Goal: Complete application form

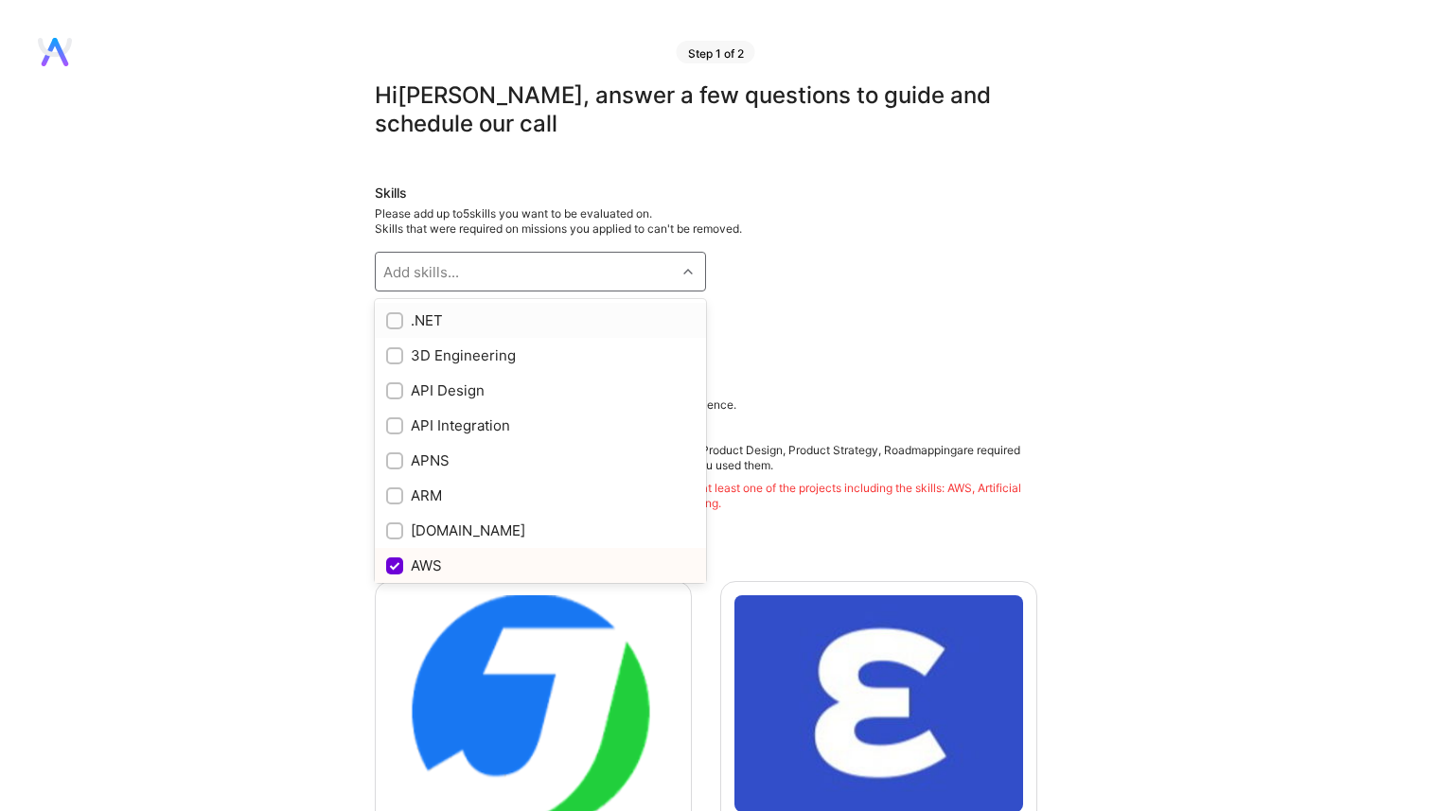
click at [629, 274] on div "Add skills..." at bounding box center [526, 272] width 300 height 38
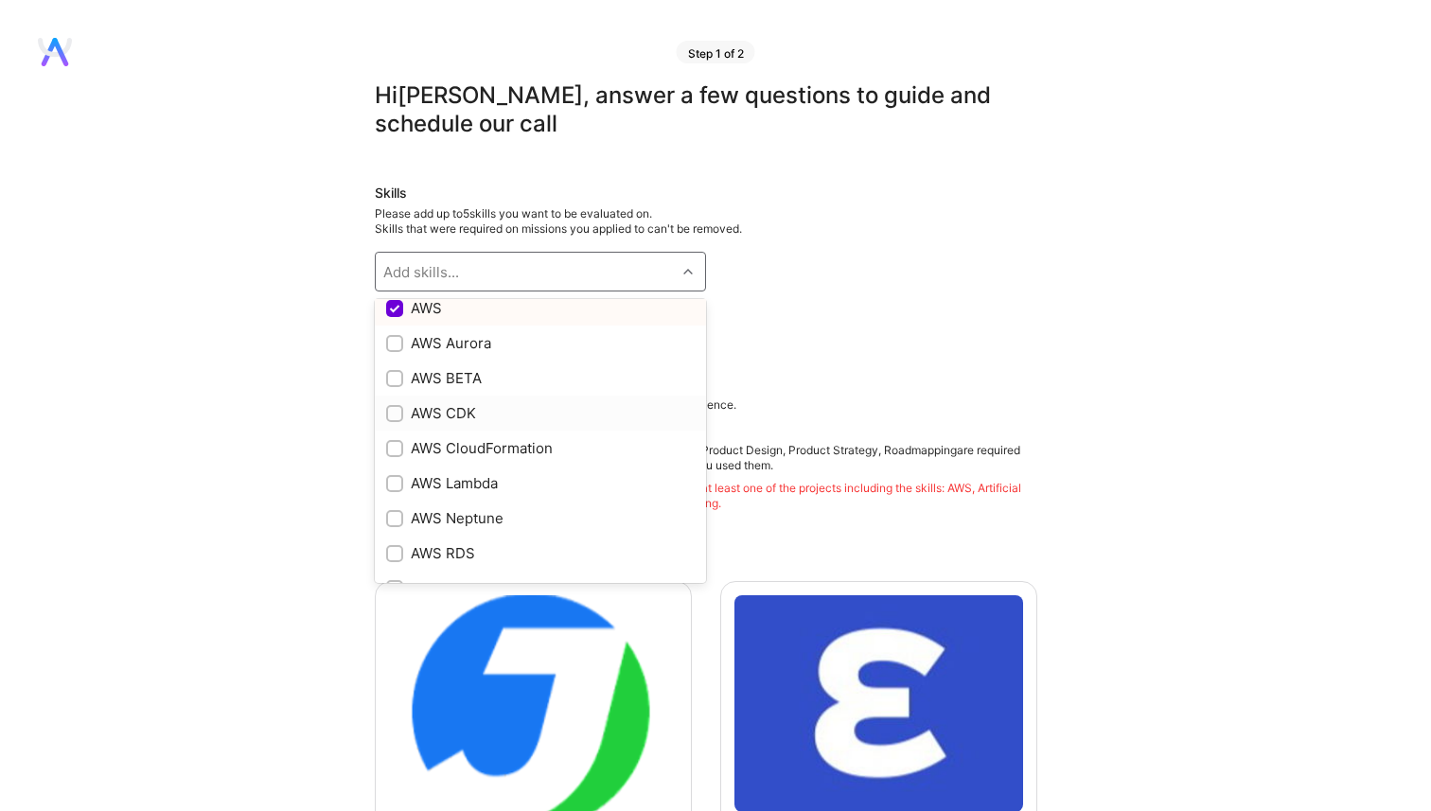
scroll to position [234, 0]
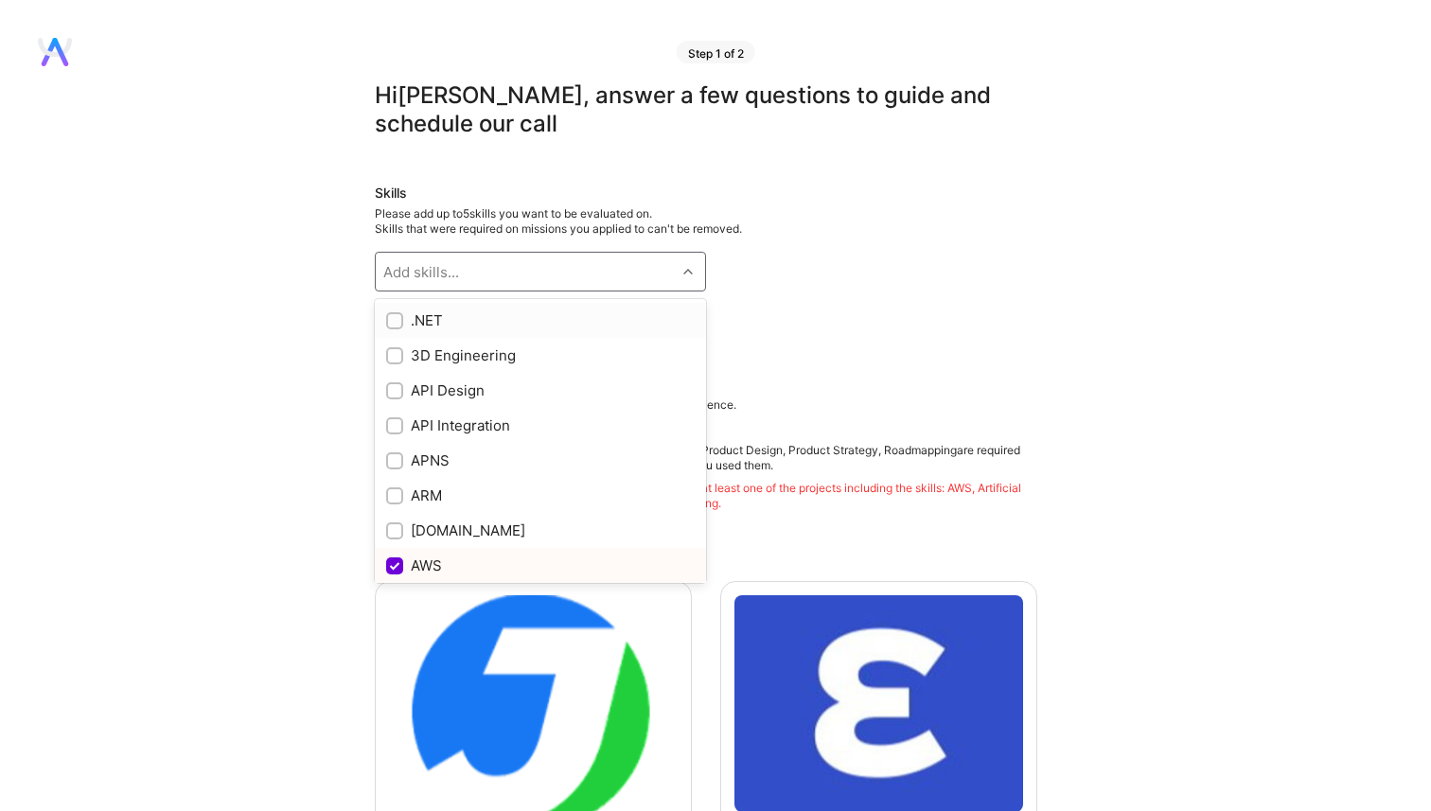
click at [653, 266] on div "Add skills..." at bounding box center [526, 272] width 300 height 38
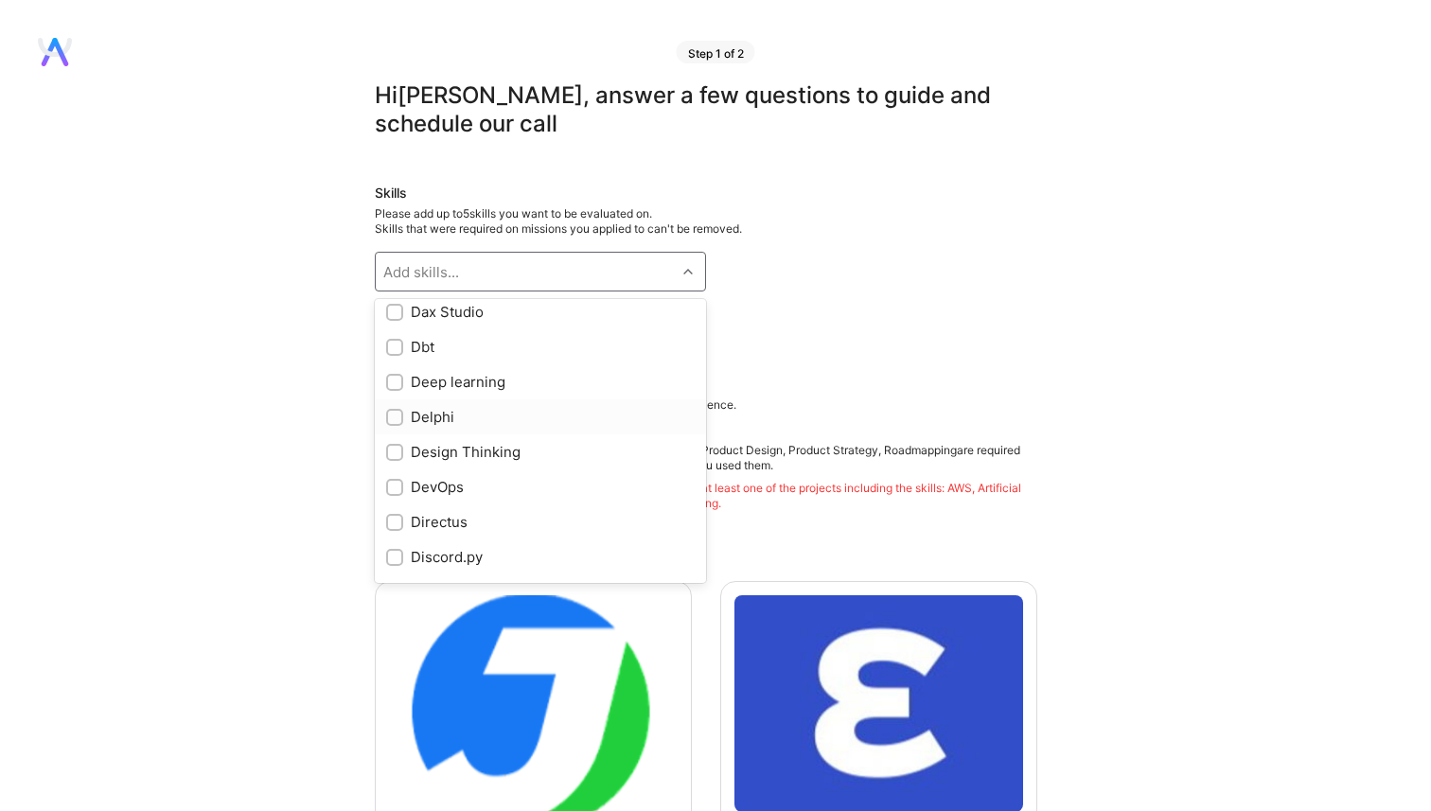
scroll to position [3025, 0]
click at [437, 478] on div "DevOps" at bounding box center [540, 481] width 308 height 20
checkbox input "true"
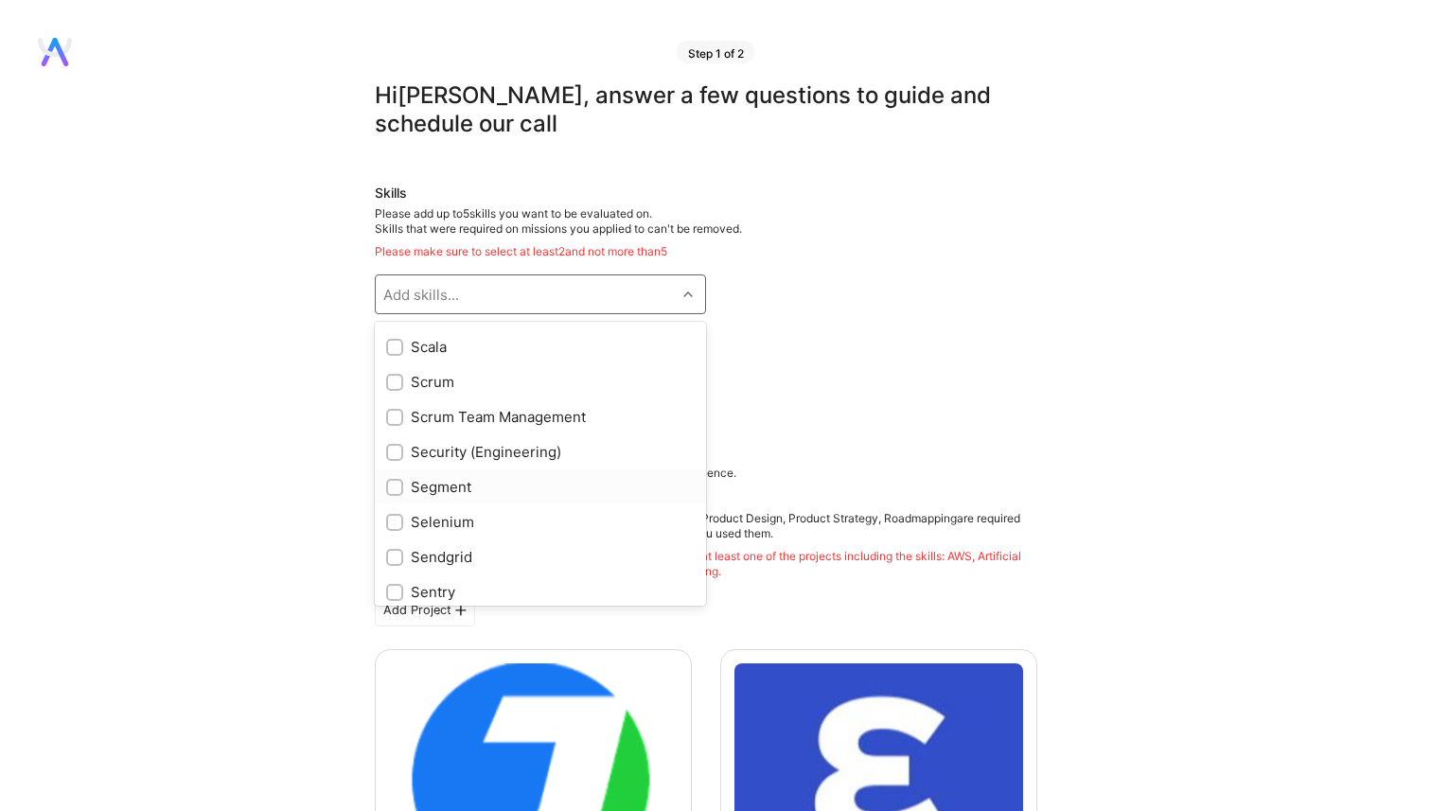
scroll to position [9009, 0]
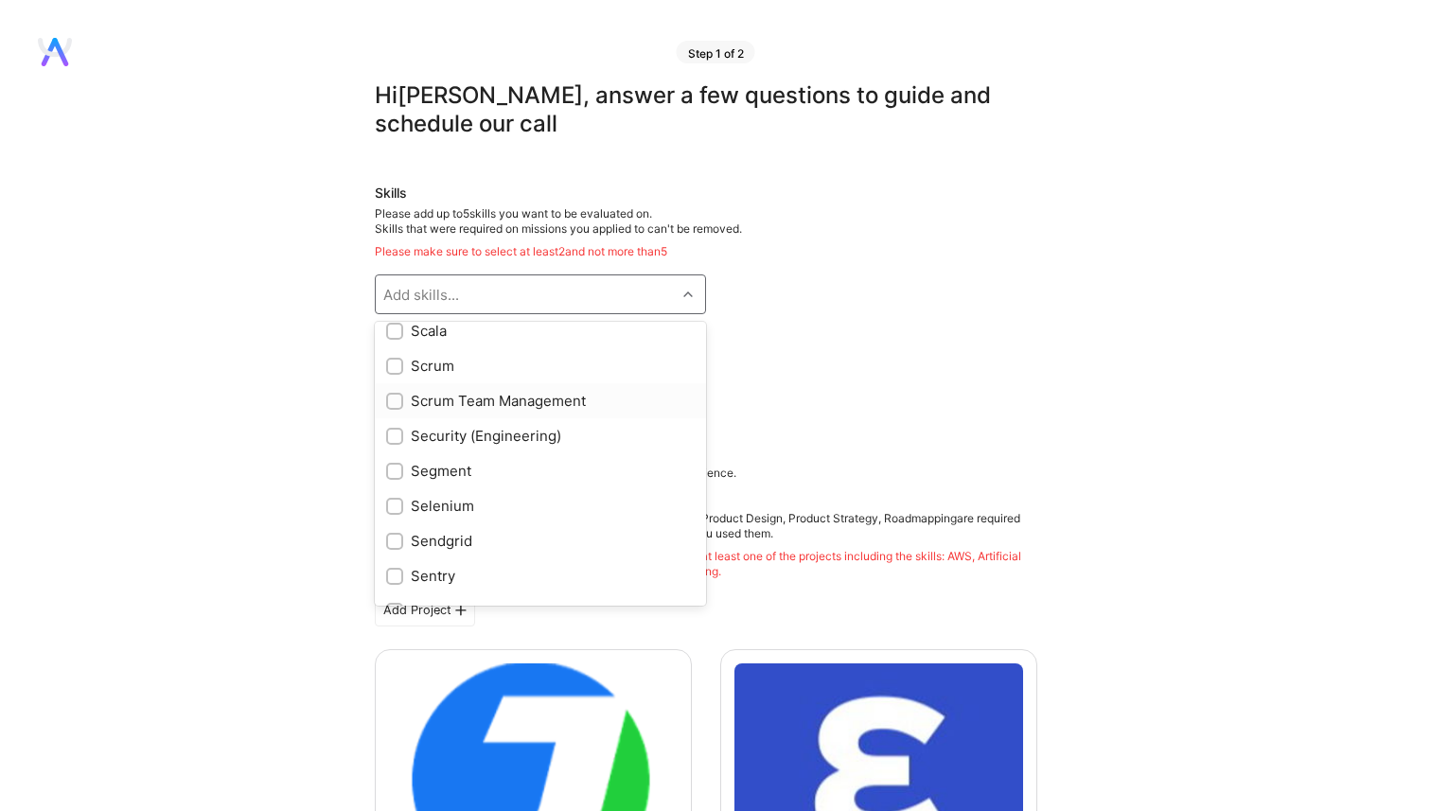
click at [446, 399] on div "Scrum Team Management" at bounding box center [540, 401] width 308 height 20
checkbox input "true"
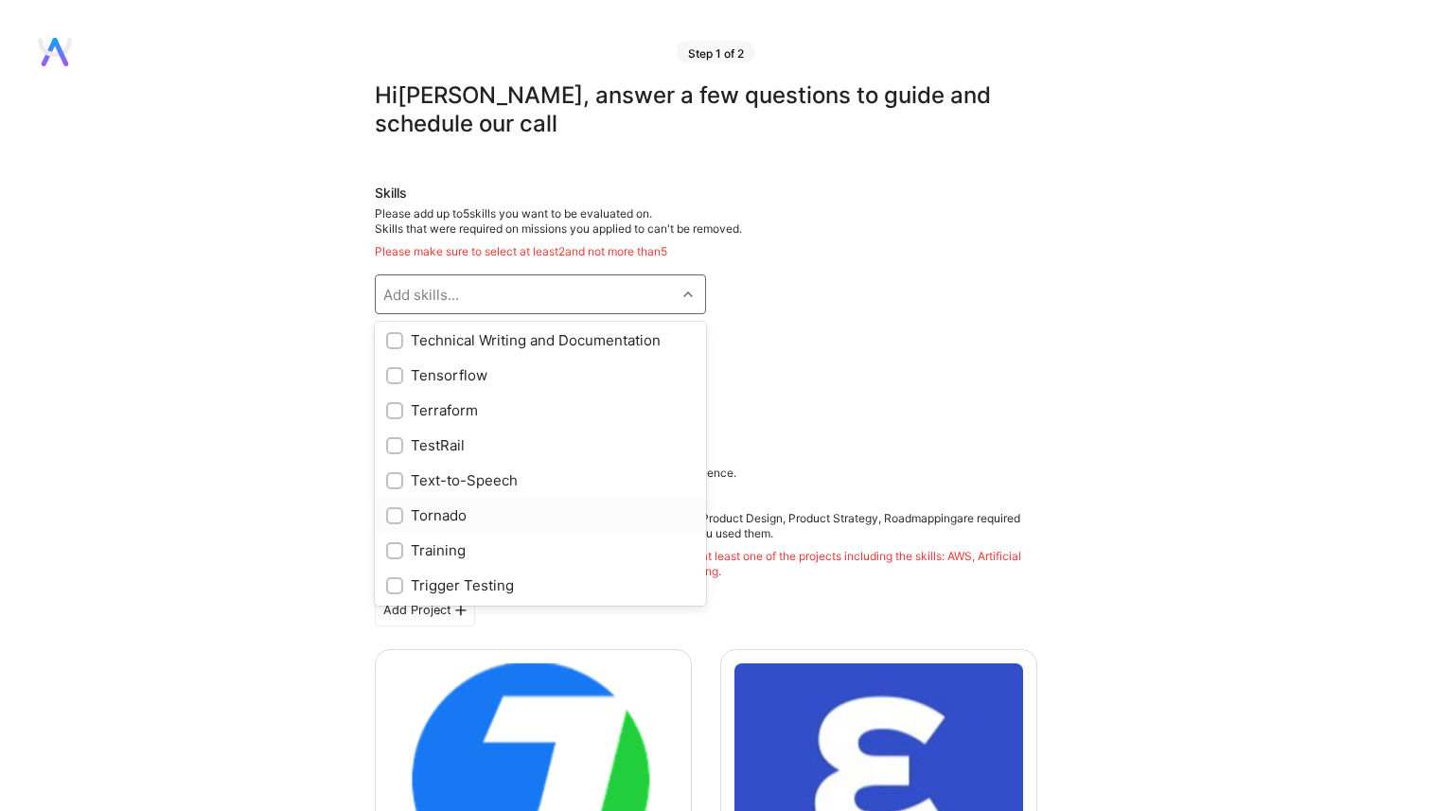
scroll to position [10253, 0]
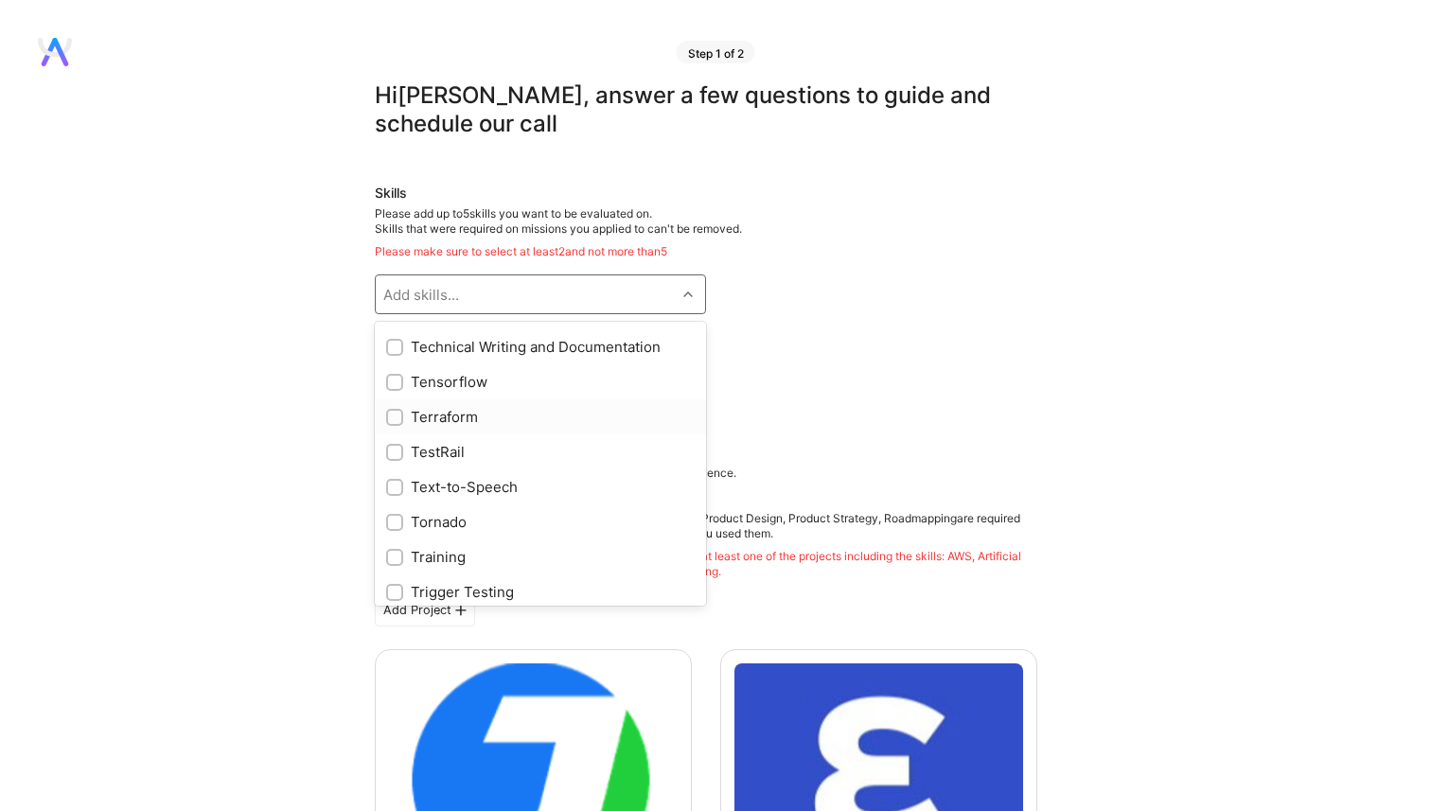
click at [420, 419] on div "Terraform" at bounding box center [540, 417] width 308 height 20
checkbox input "true"
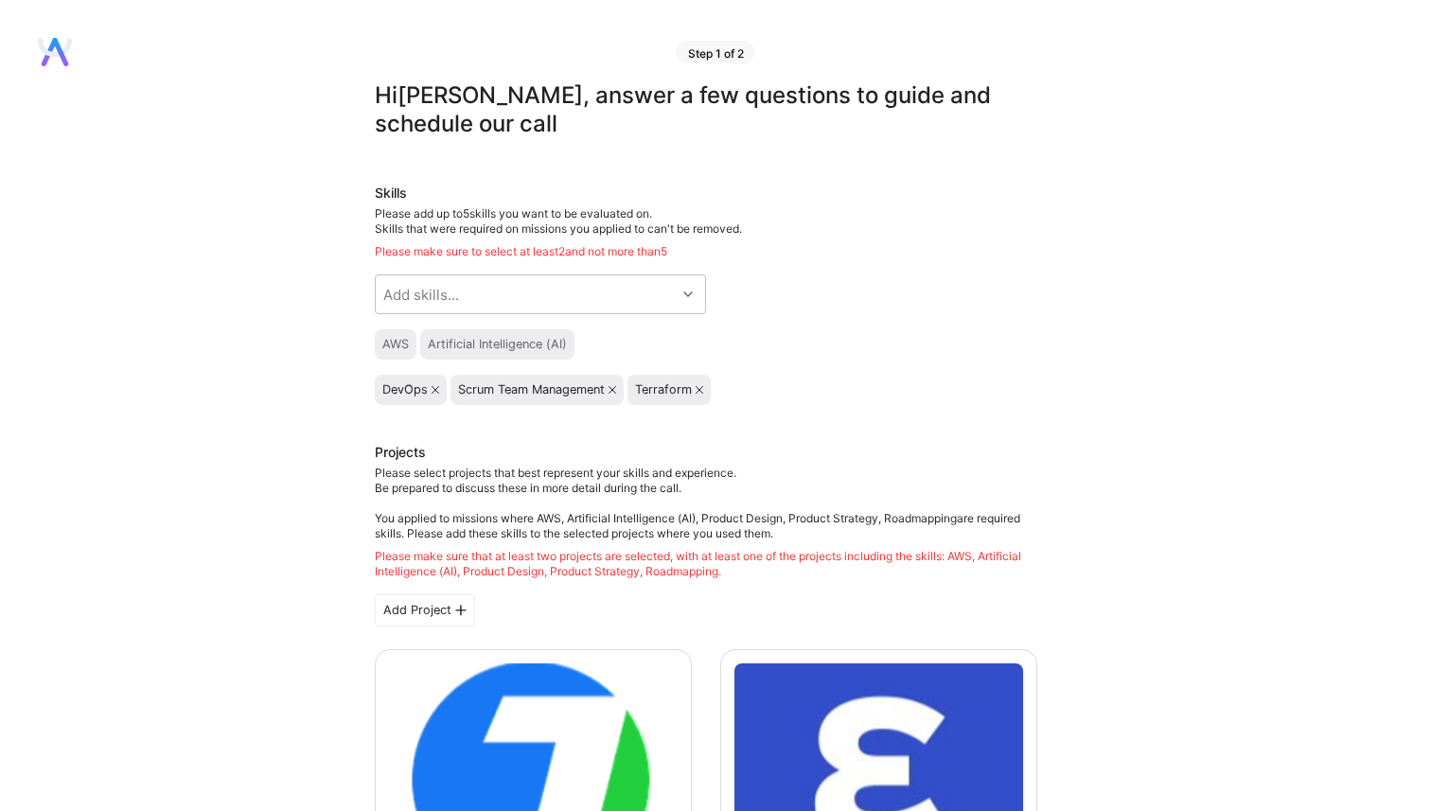
click at [537, 380] on div "Scrum Team Management" at bounding box center [536, 390] width 173 height 30
click at [526, 394] on div "Scrum Team Management" at bounding box center [531, 389] width 147 height 15
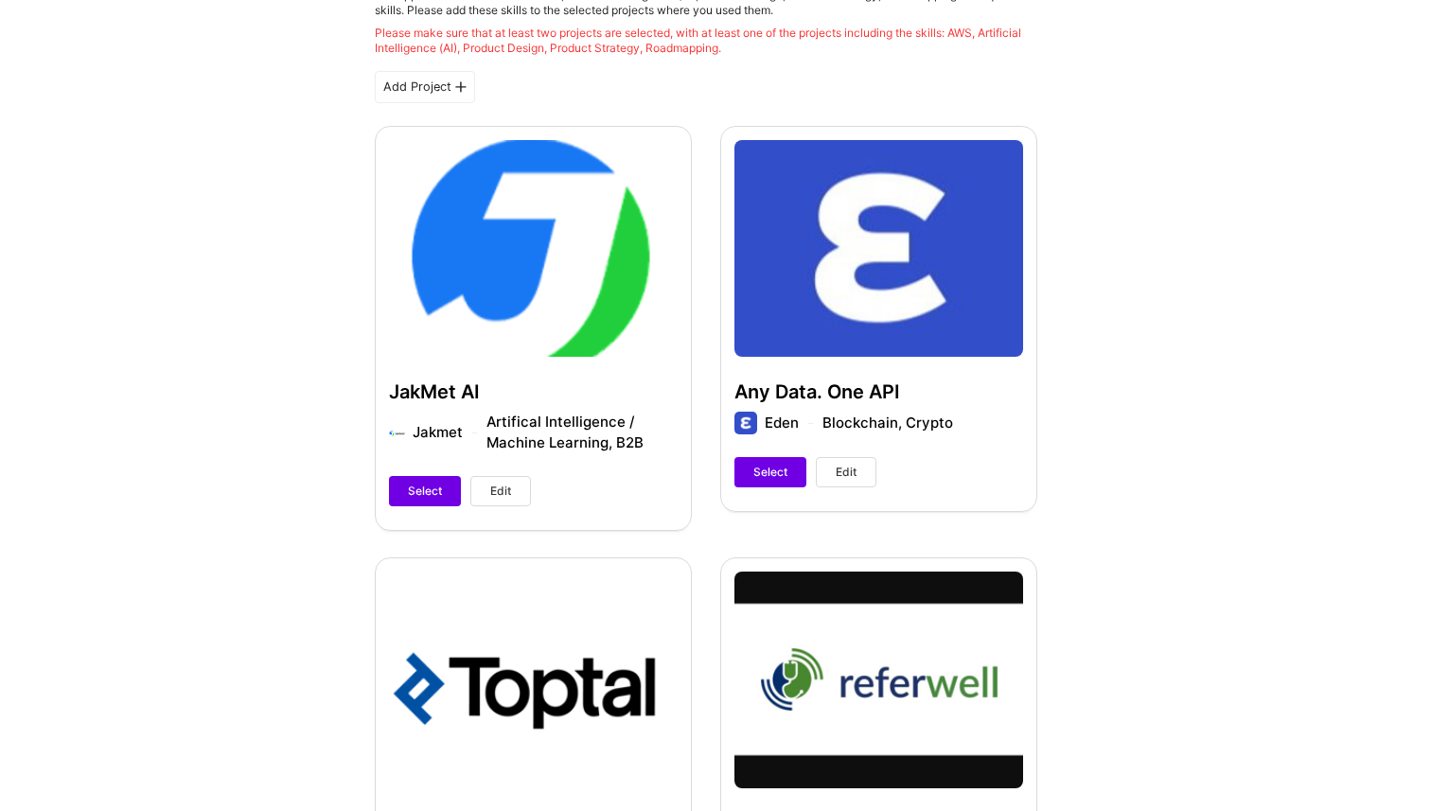
scroll to position [541, 0]
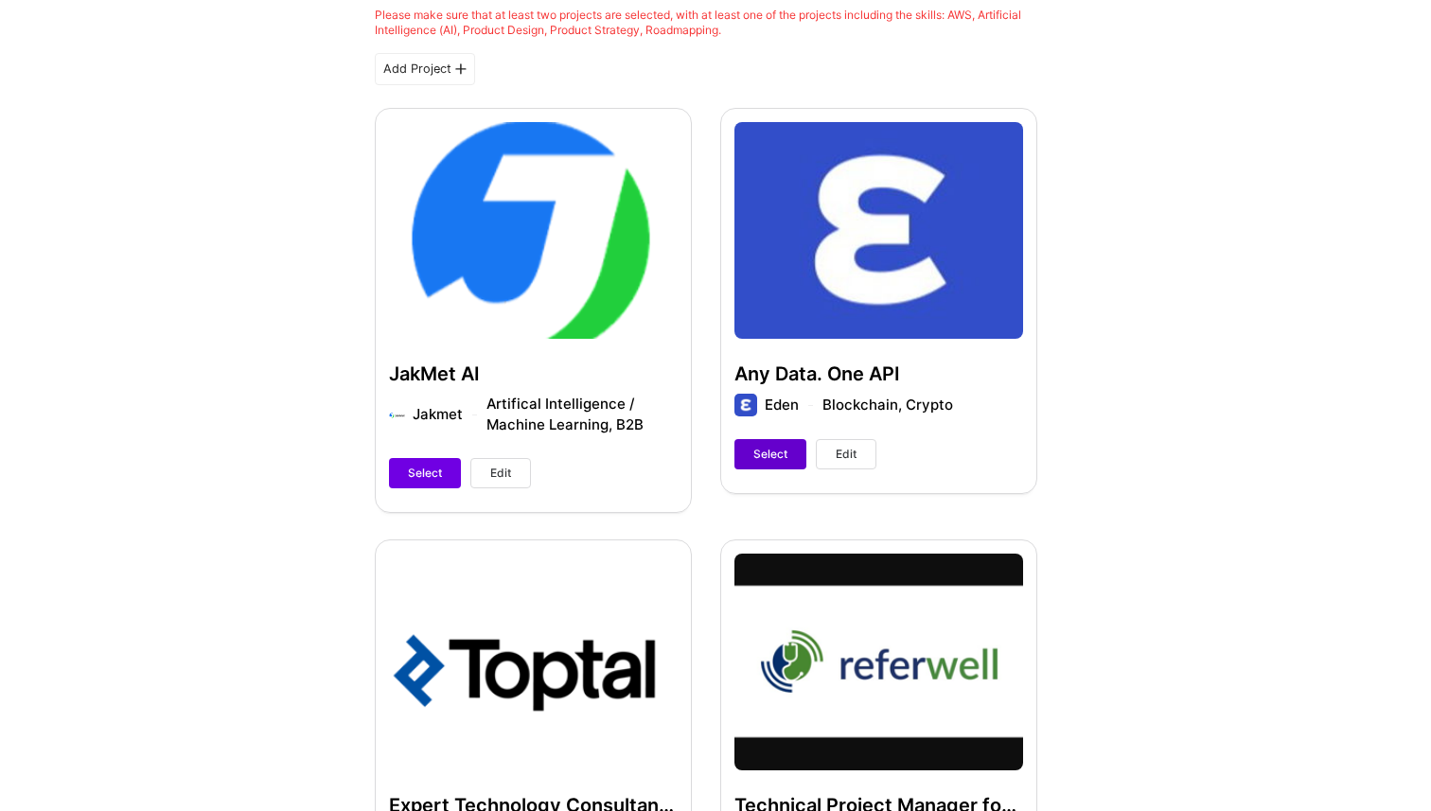
click at [776, 460] on span "Select" at bounding box center [770, 454] width 34 height 17
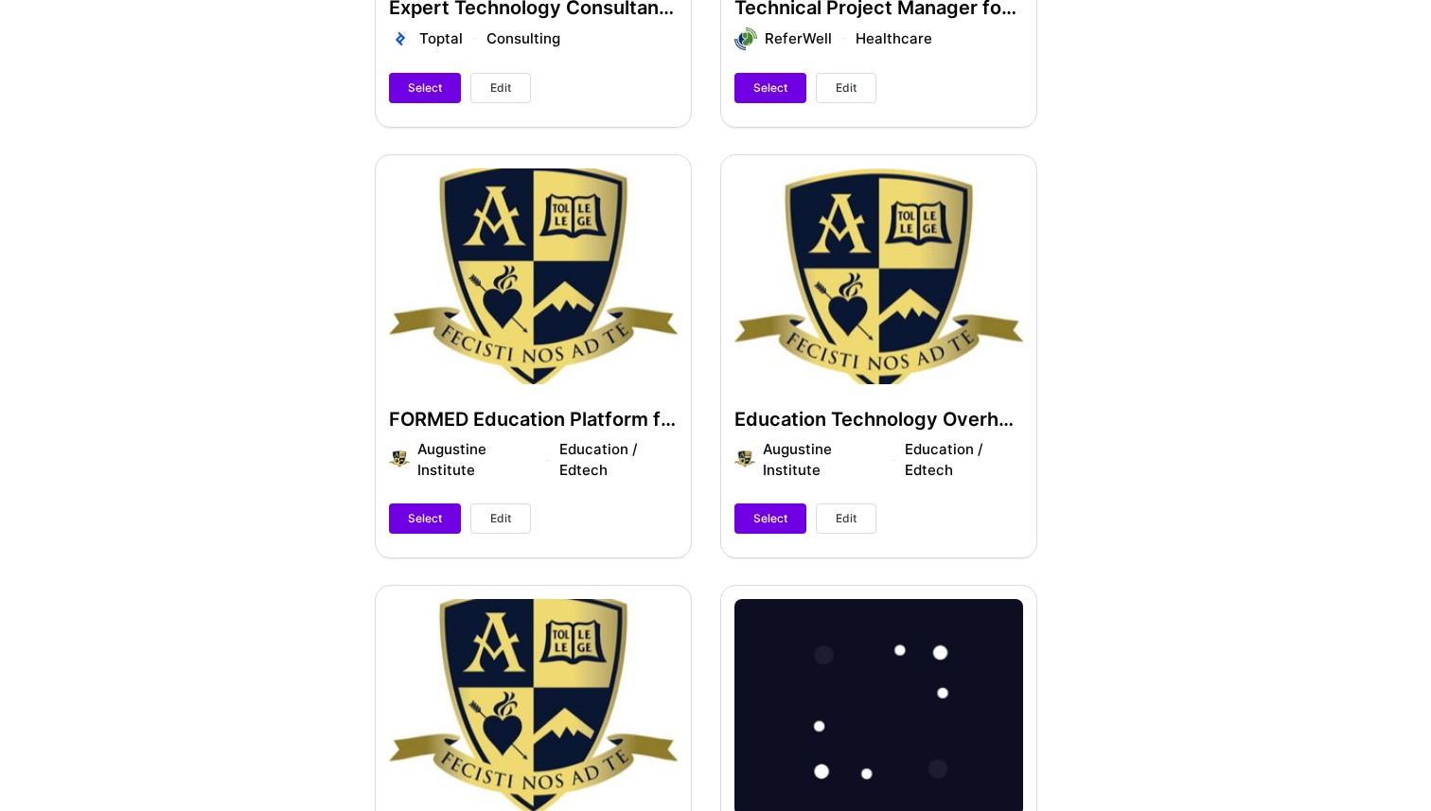
scroll to position [1397, 0]
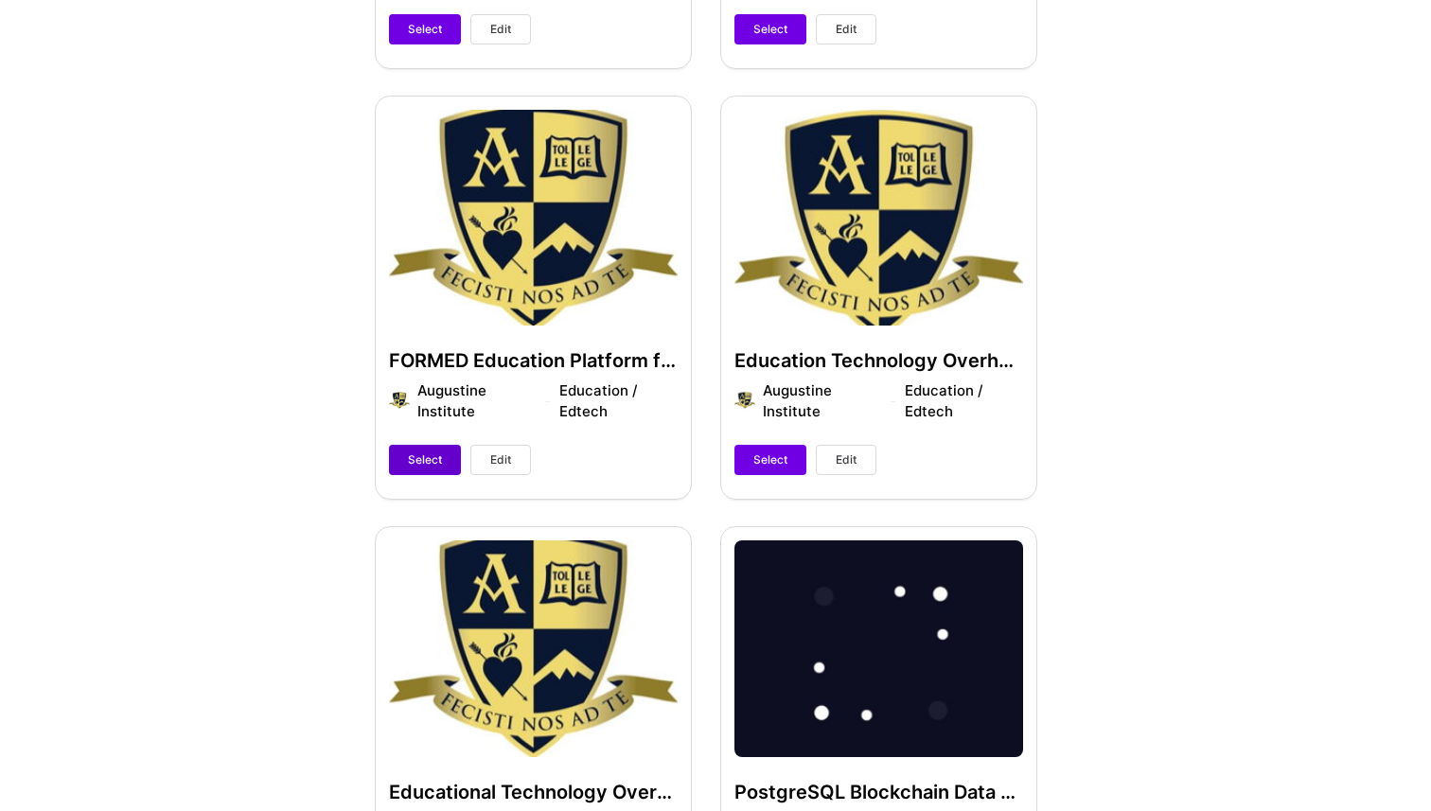
click at [434, 462] on span "Select" at bounding box center [425, 459] width 34 height 17
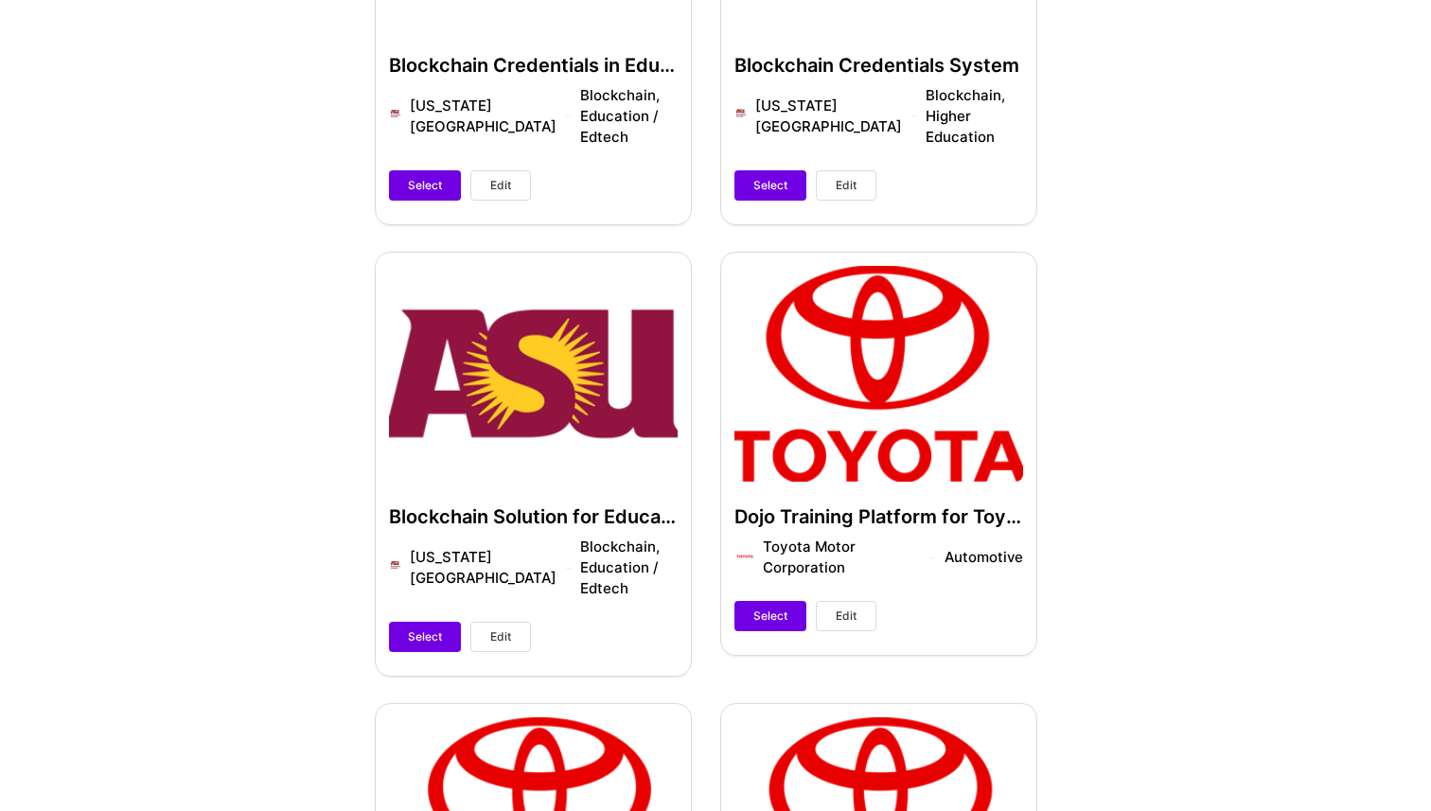
scroll to position [3258, 0]
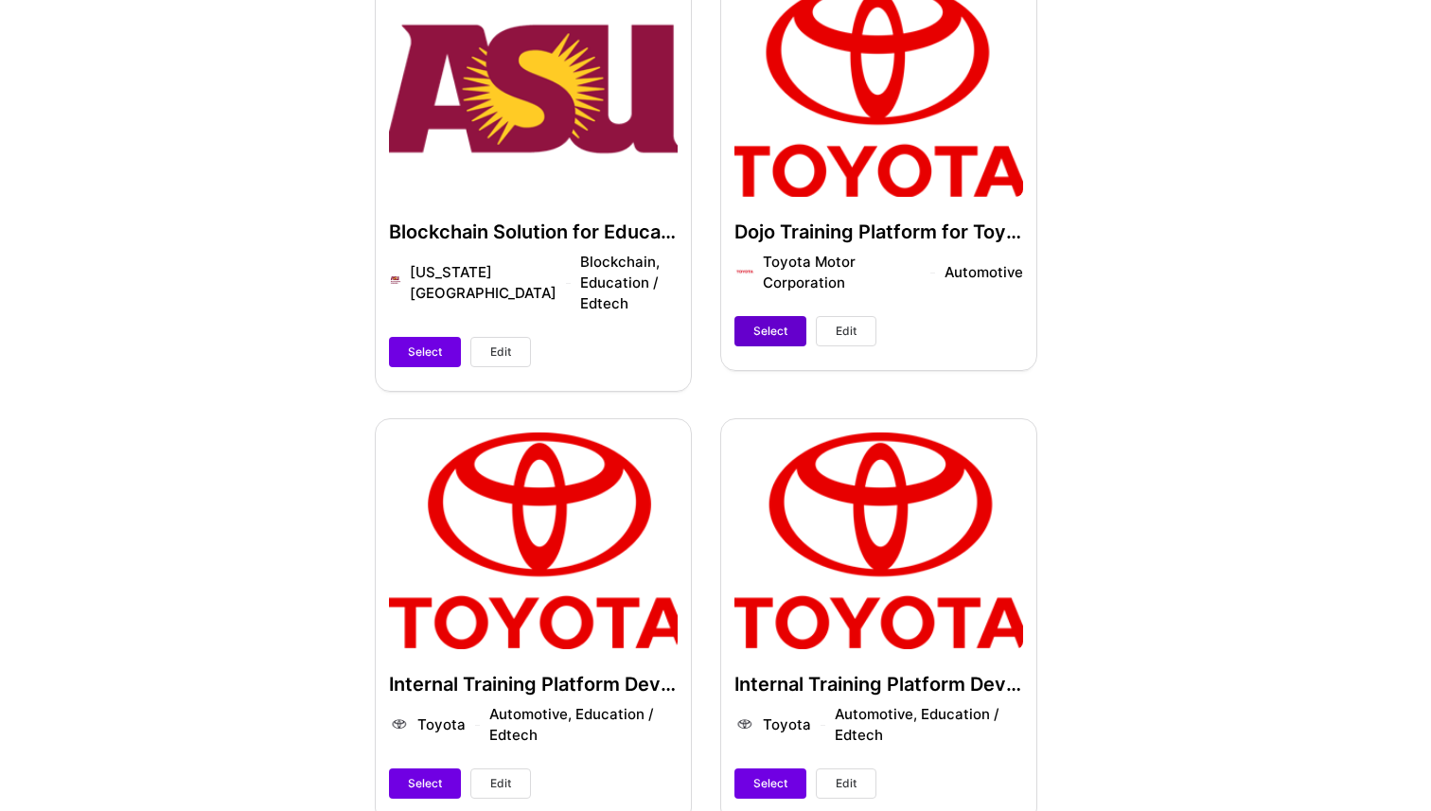
click at [770, 323] on span "Select" at bounding box center [770, 331] width 34 height 17
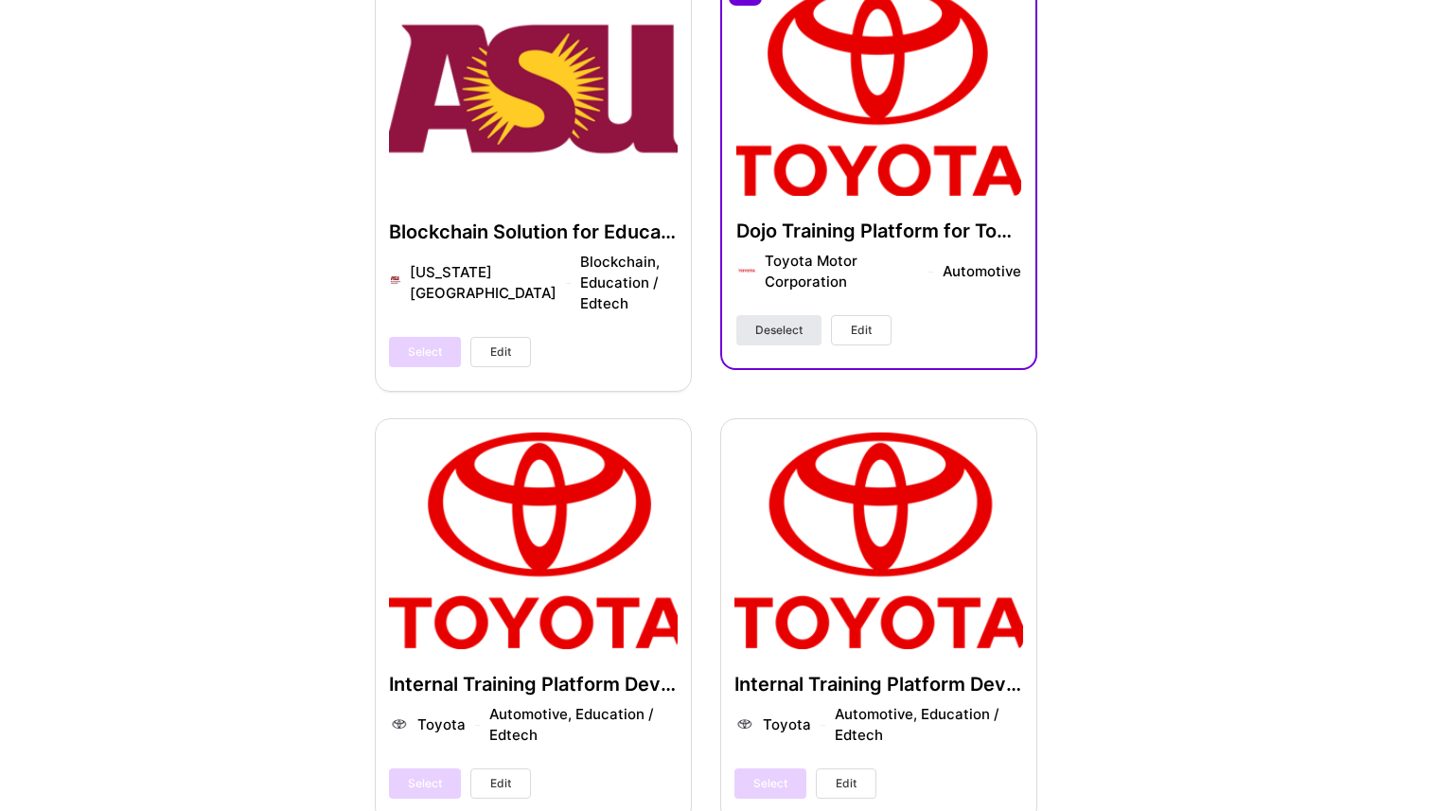
click at [797, 322] on span "Deselect" at bounding box center [778, 330] width 47 height 17
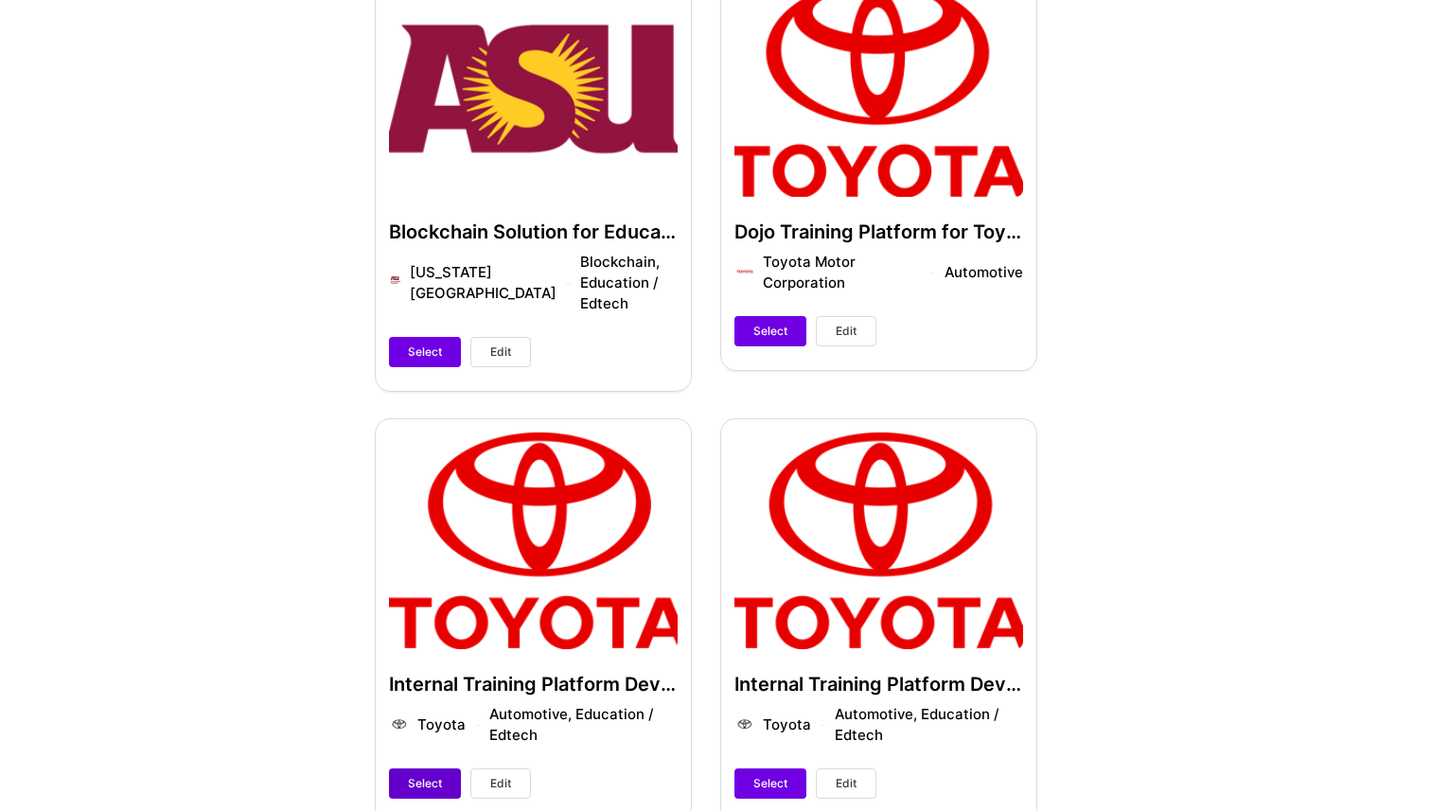
click at [418, 768] on button "Select" at bounding box center [425, 783] width 72 height 30
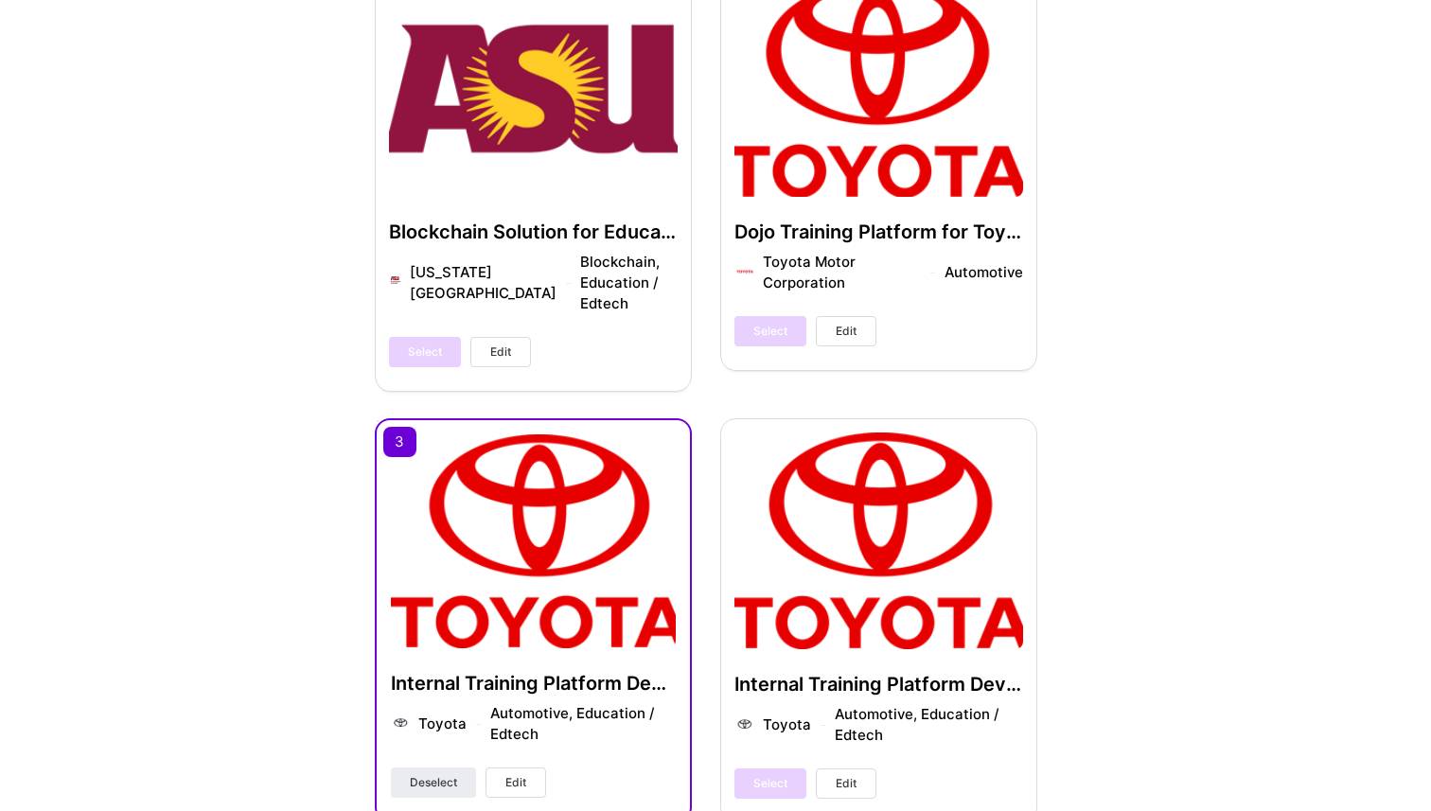
click at [511, 774] on span "Edit" at bounding box center [515, 782] width 21 height 17
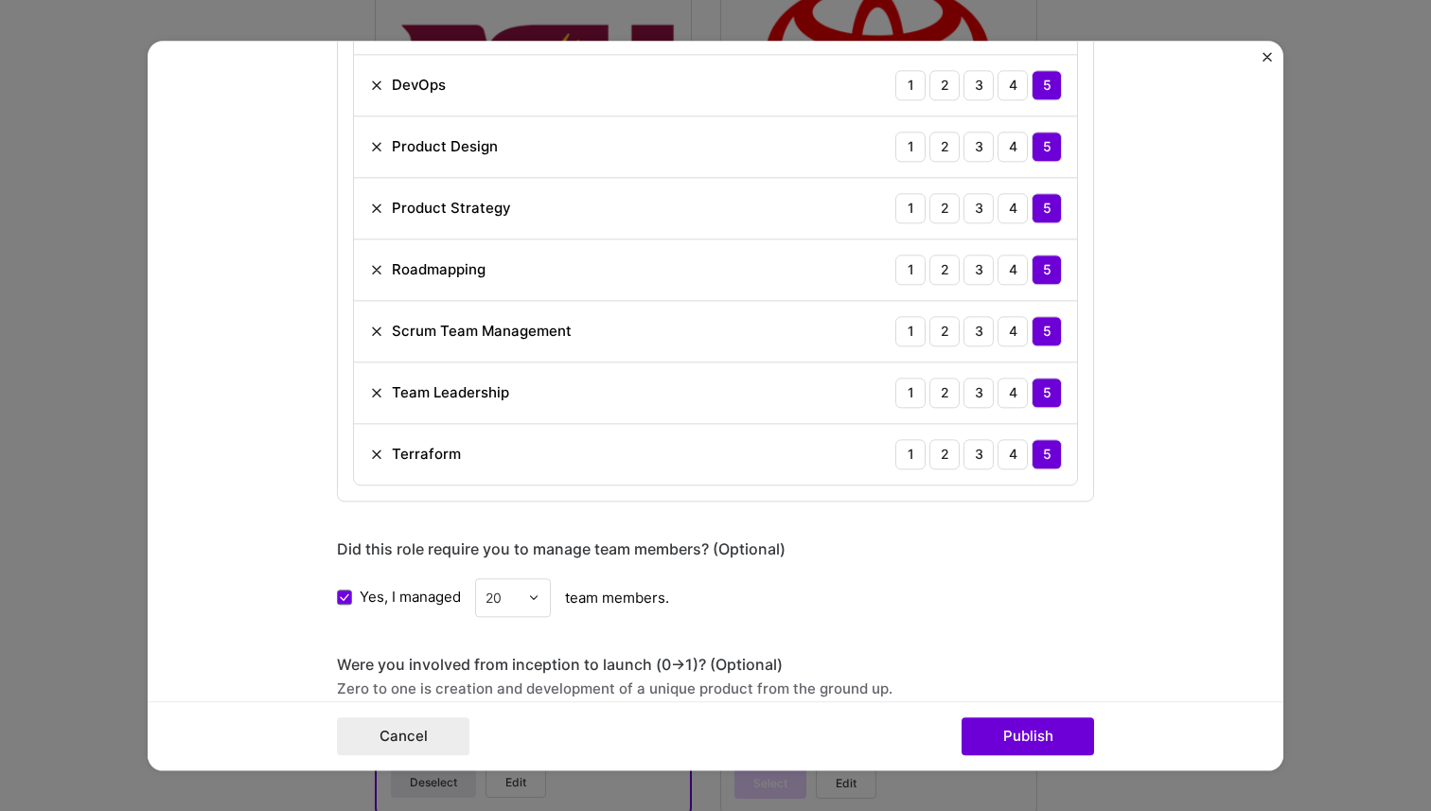
scroll to position [1550, 0]
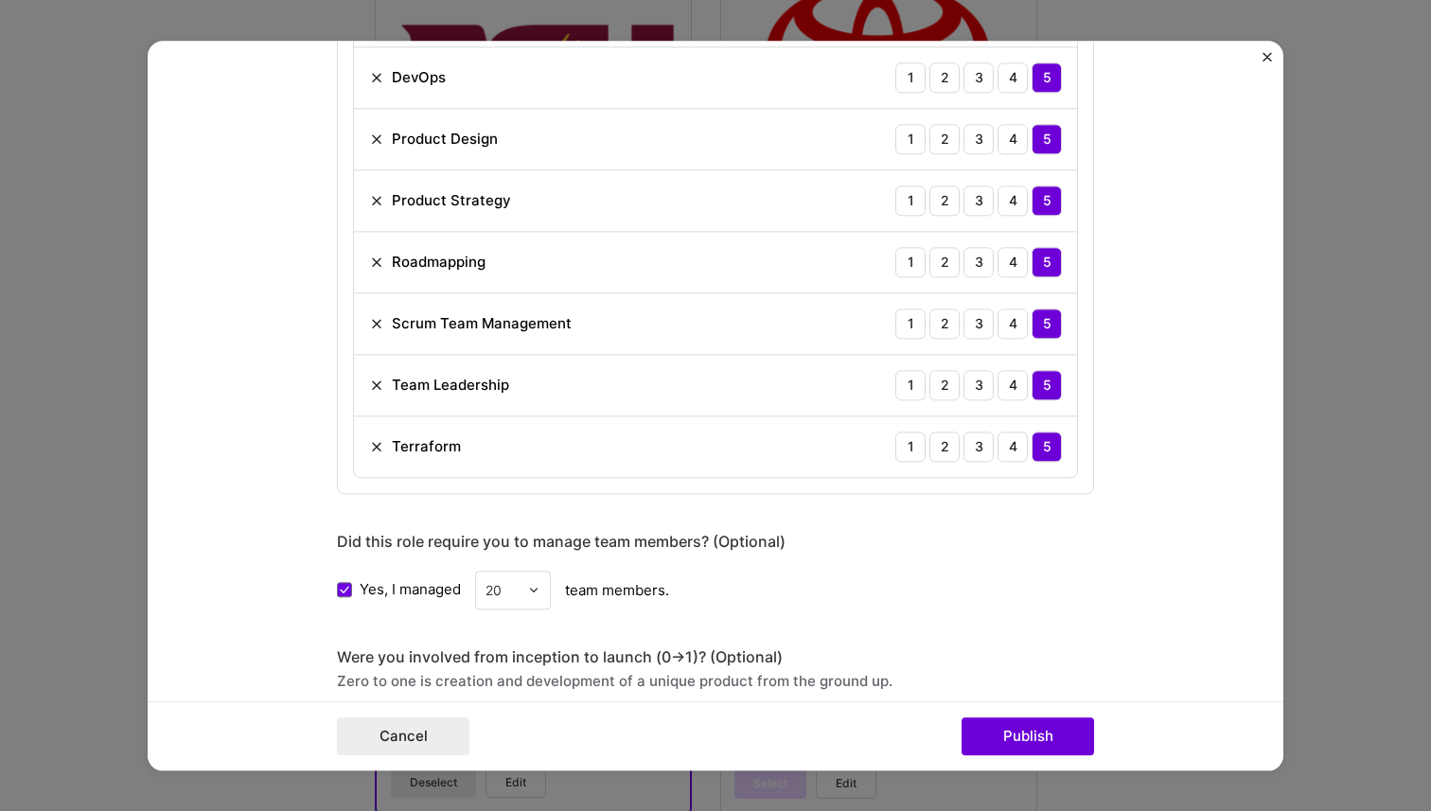
click at [1309, 324] on div "Project title Internal Training Platform Development Company Toyota Project ind…" at bounding box center [715, 405] width 1431 height 811
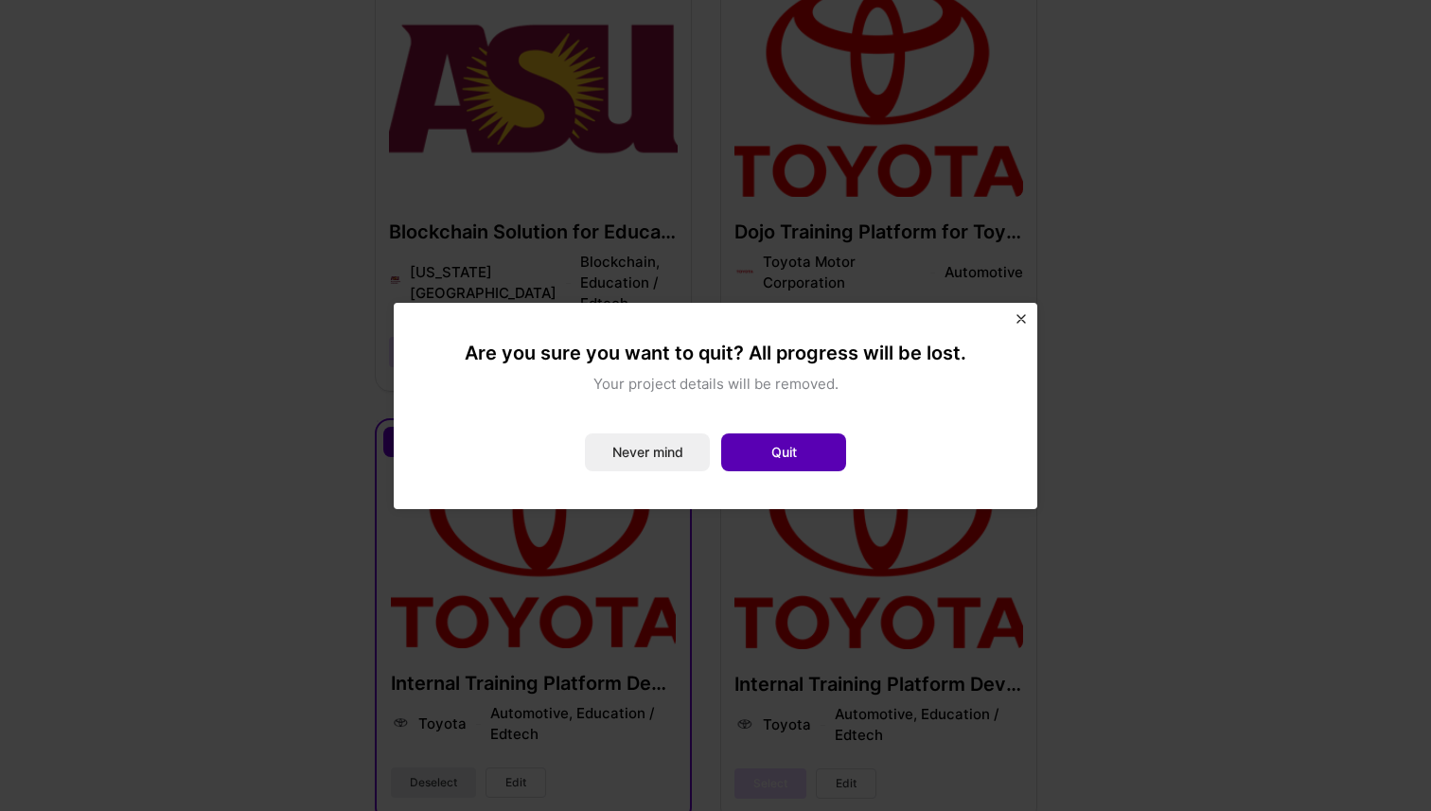
click at [804, 456] on button "Quit" at bounding box center [783, 452] width 125 height 38
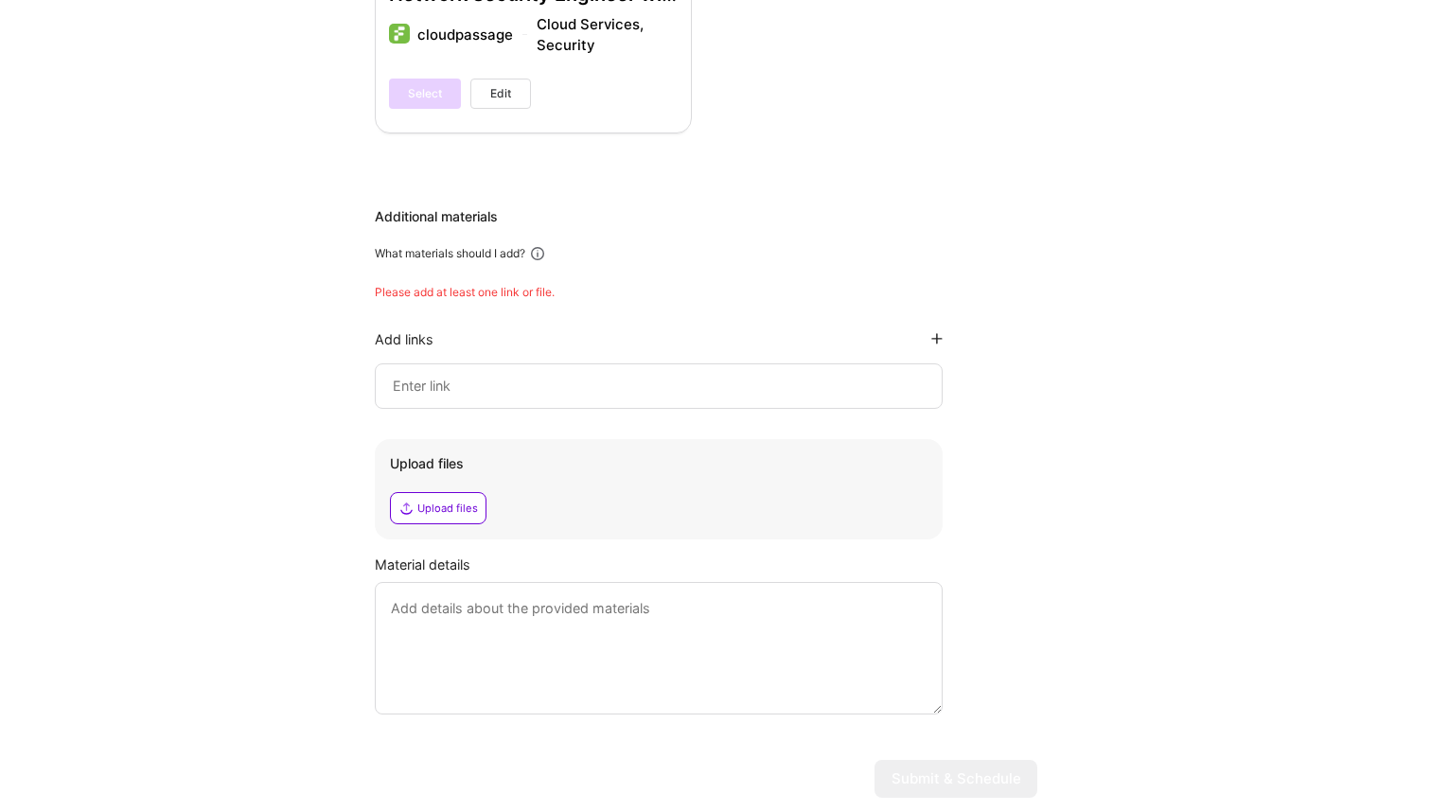
scroll to position [4835, 0]
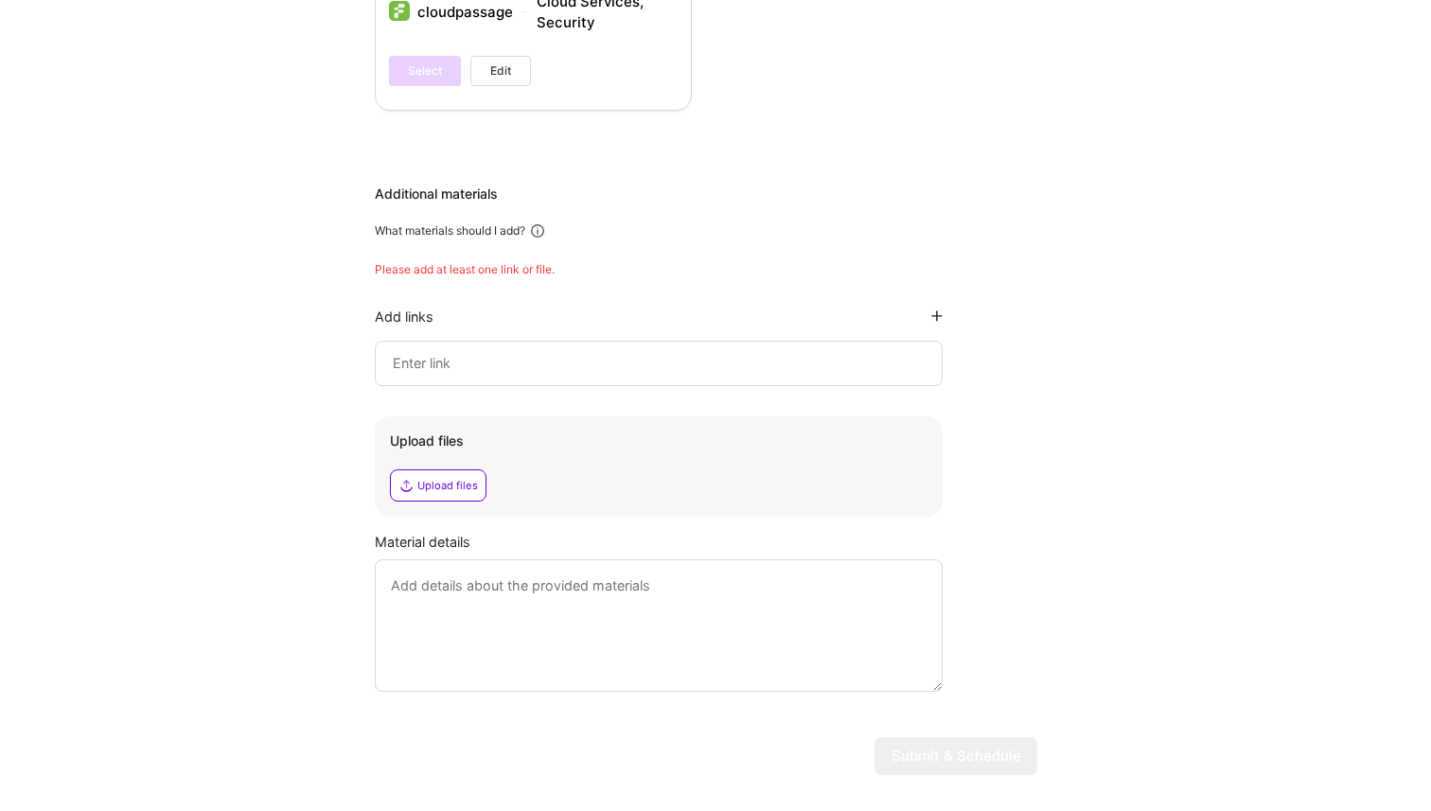
click at [601, 352] on input at bounding box center [658, 363] width 535 height 23
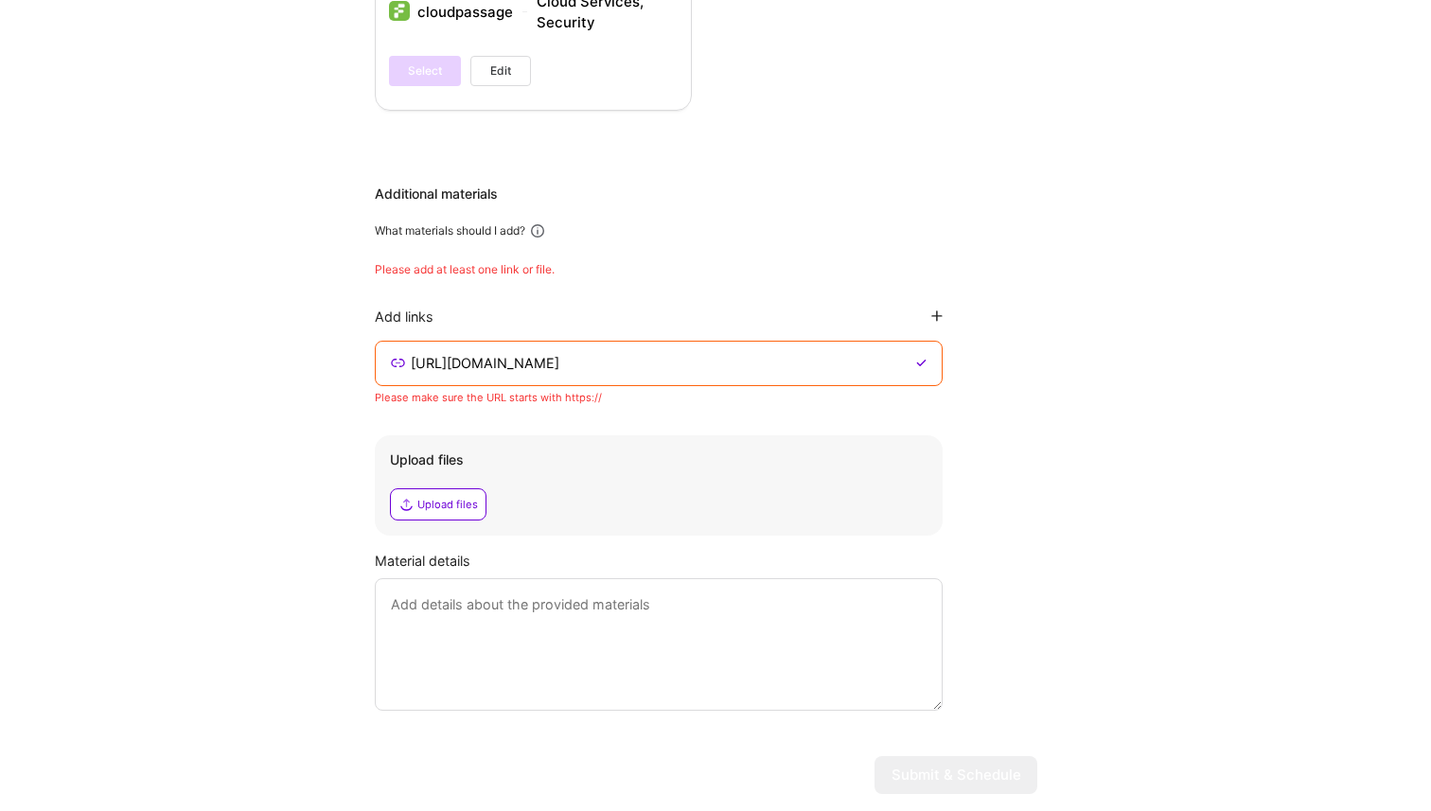
scroll to position [4797, 0]
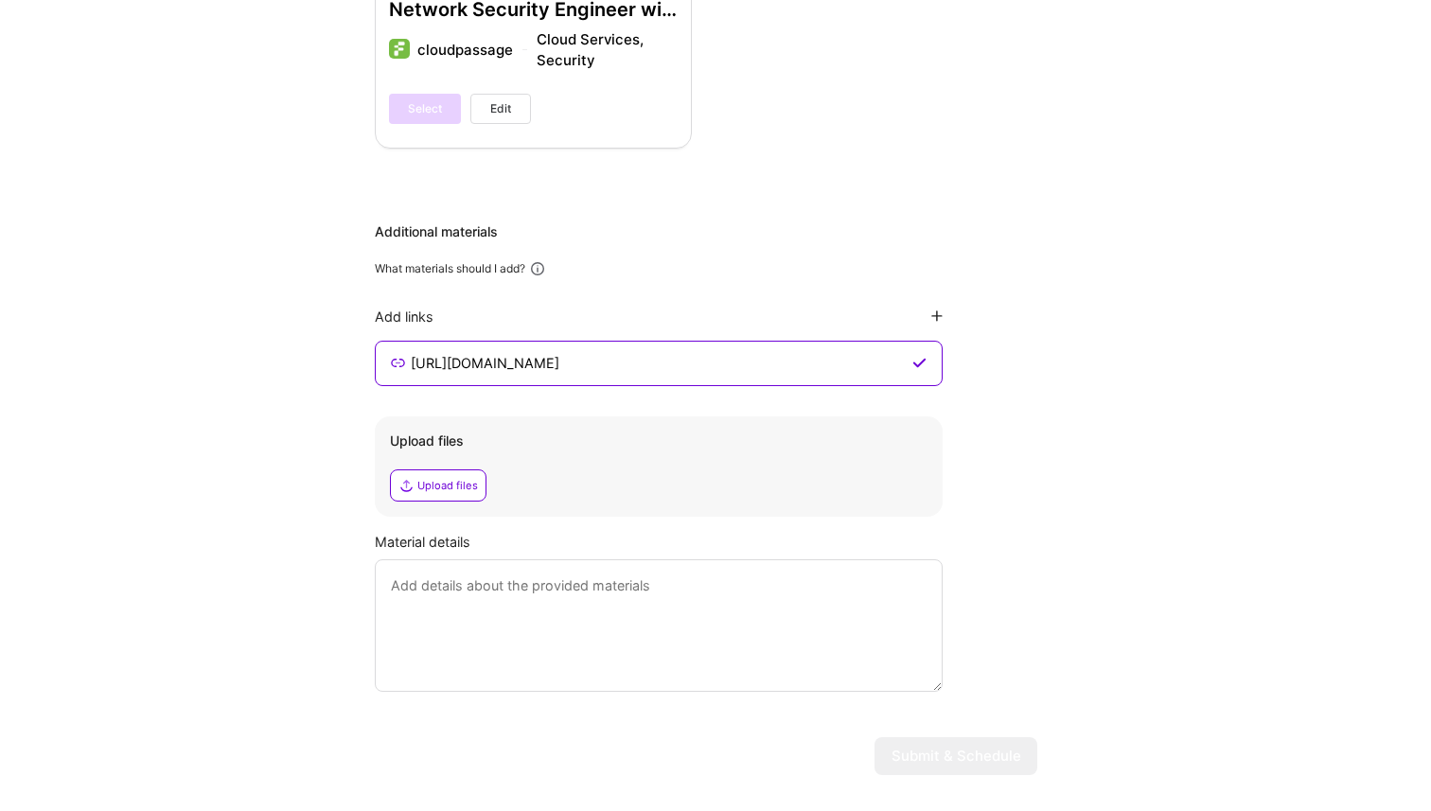
type input "[URL][DOMAIN_NAME]"
click at [549, 559] on textarea at bounding box center [659, 625] width 568 height 132
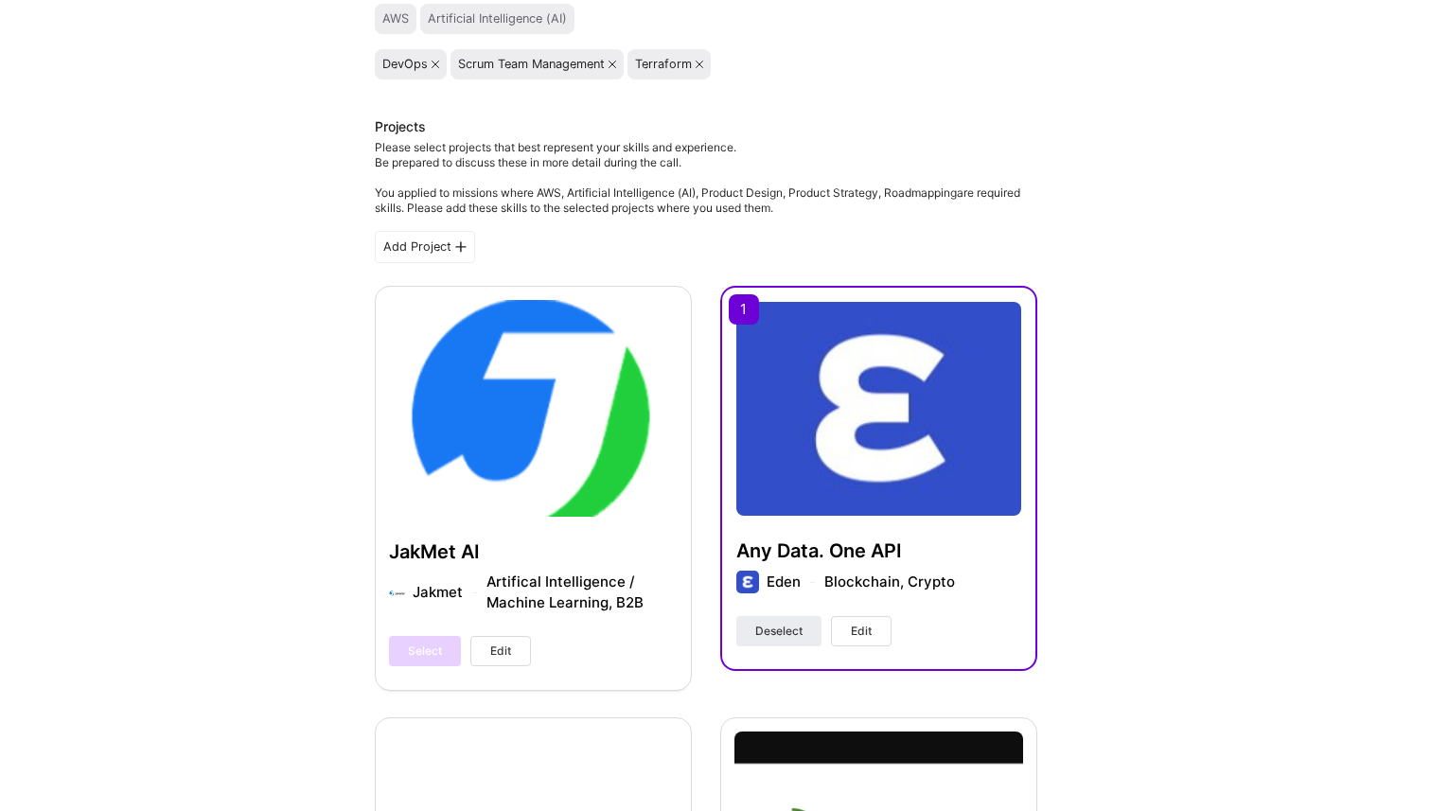
scroll to position [0, 0]
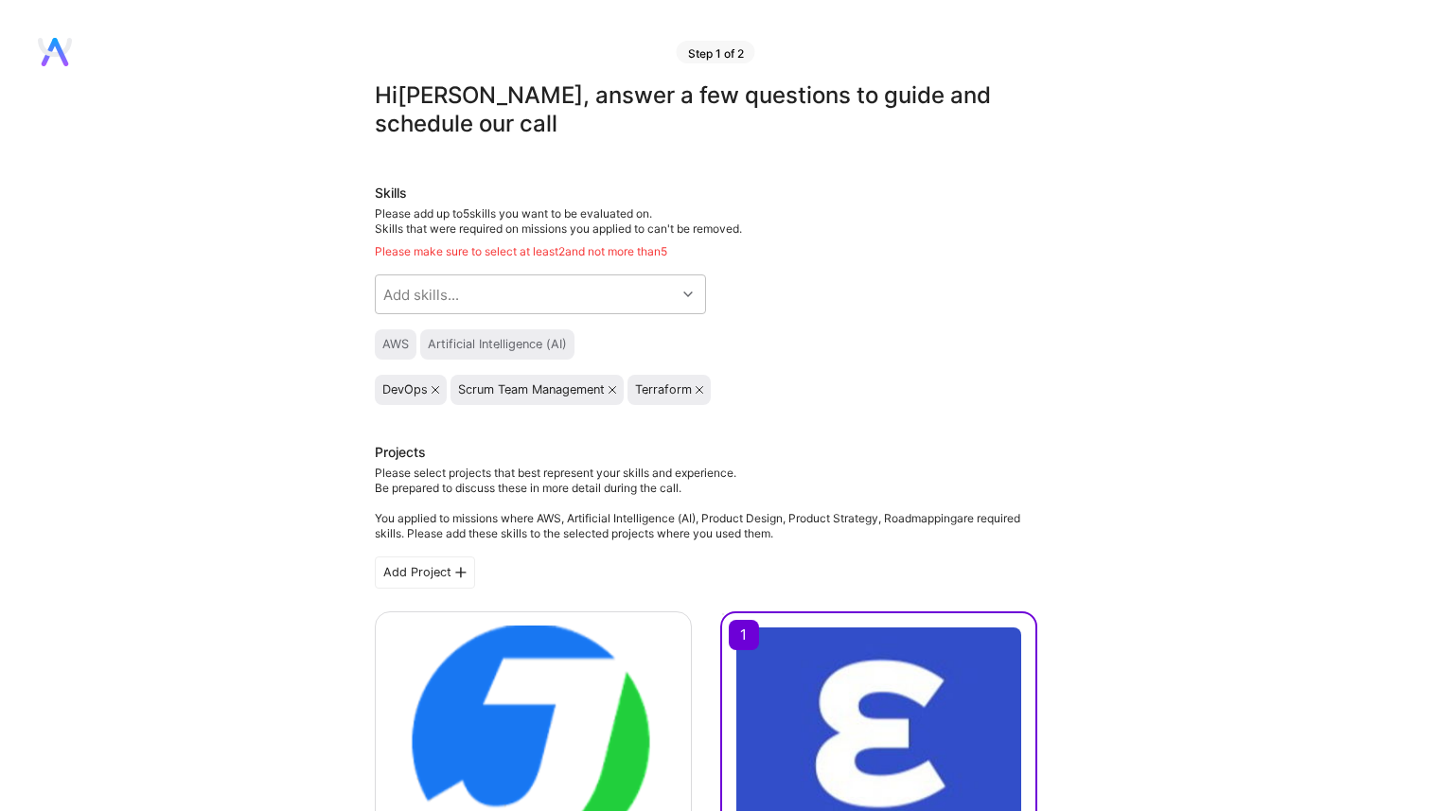
type textarea "Served as head of infrastructure on a very intricate data layer optimization te…"
click at [565, 342] on div "Artificial Intelligence (AI)" at bounding box center [497, 344] width 139 height 15
click at [566, 295] on div "Add skills..." at bounding box center [526, 294] width 300 height 38
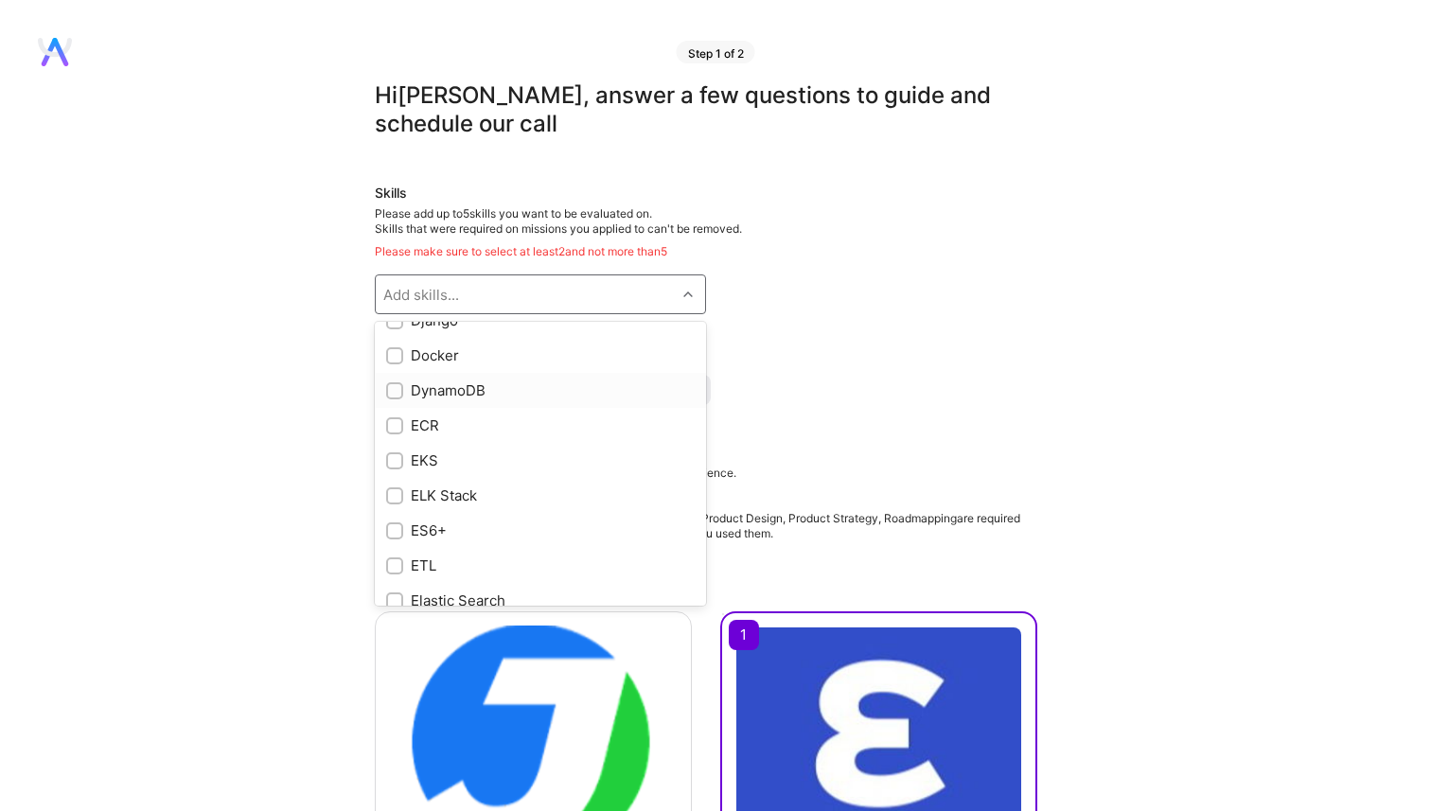
scroll to position [3315, 0]
click at [413, 453] on div "EKS" at bounding box center [540, 458] width 308 height 20
checkbox input "true"
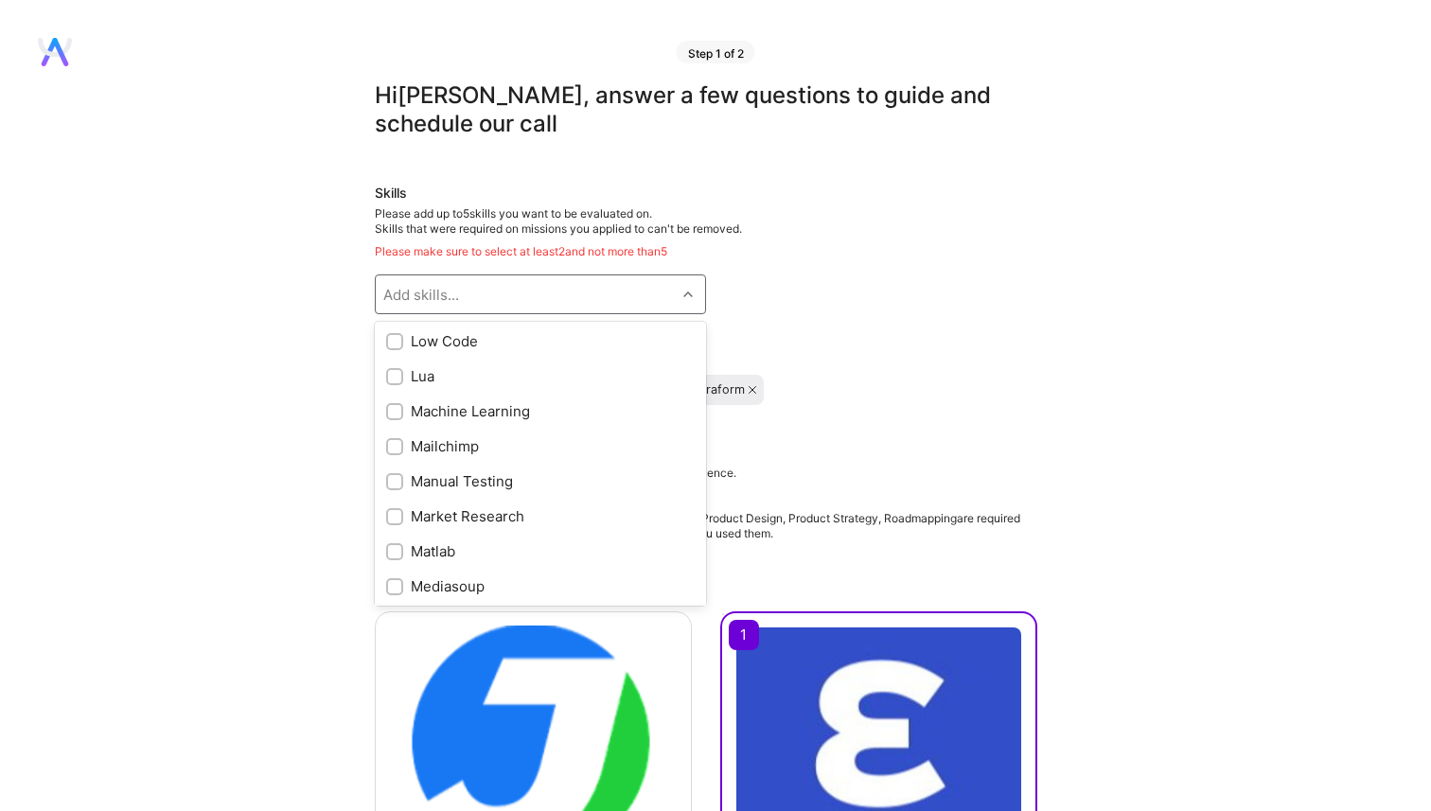
scroll to position [6136, 0]
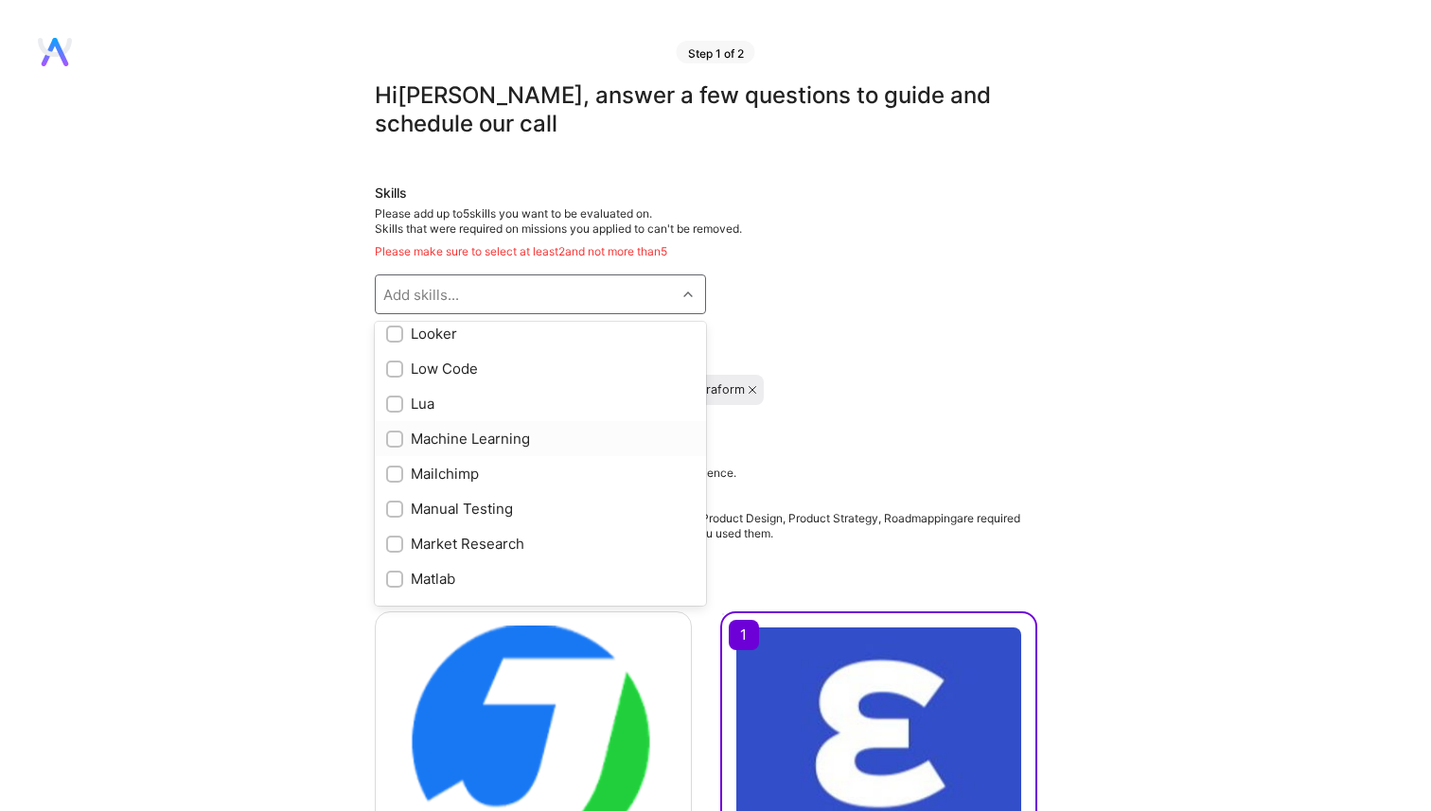
click at [470, 442] on div "Machine Learning" at bounding box center [540, 439] width 308 height 20
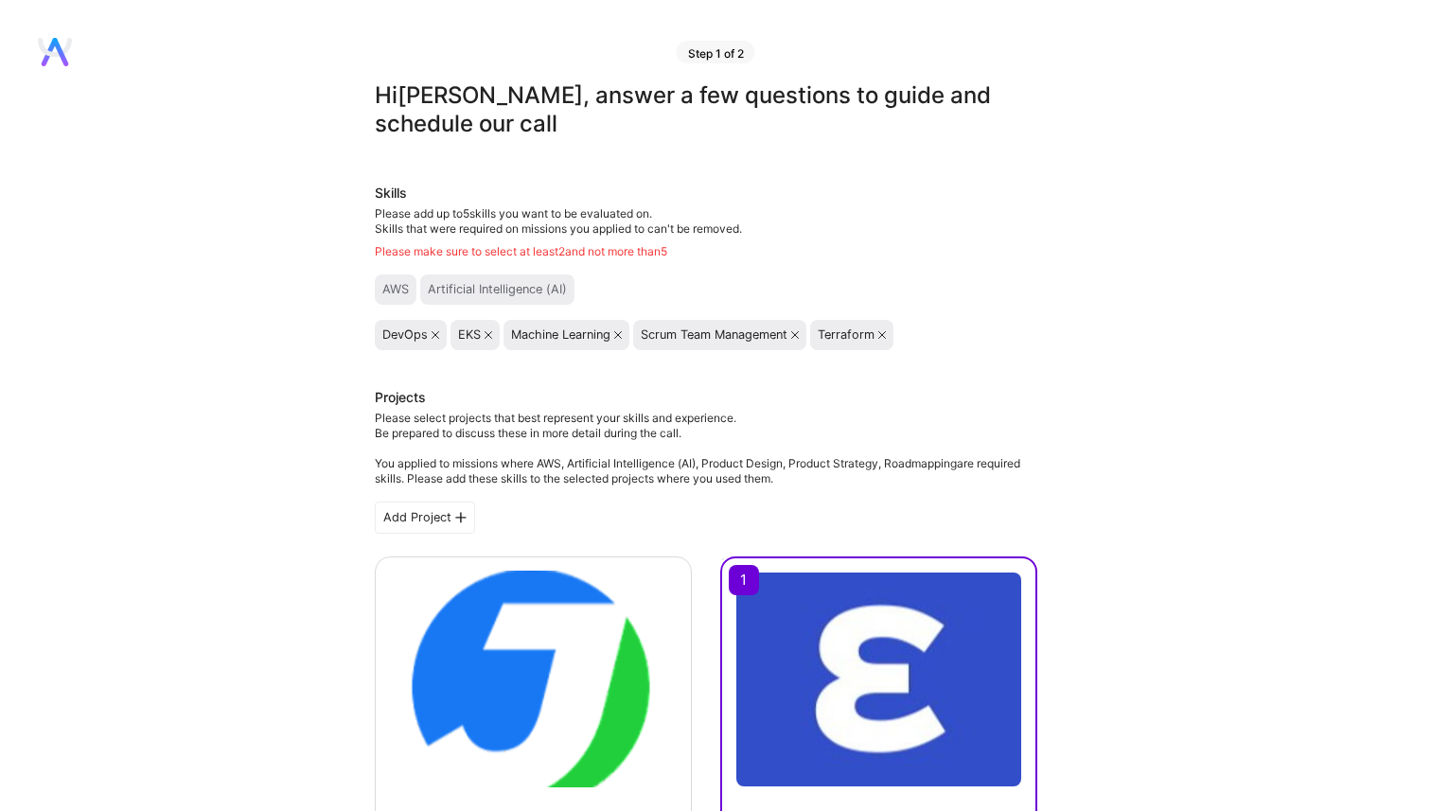
click at [496, 286] on div "Artificial Intelligence (AI)" at bounding box center [497, 289] width 139 height 15
drag, startPoint x: 388, startPoint y: 286, endPoint x: 514, endPoint y: 286, distance: 125.8
click at [512, 285] on div "AWS Artificial Intelligence (AI)" at bounding box center [706, 289] width 662 height 30
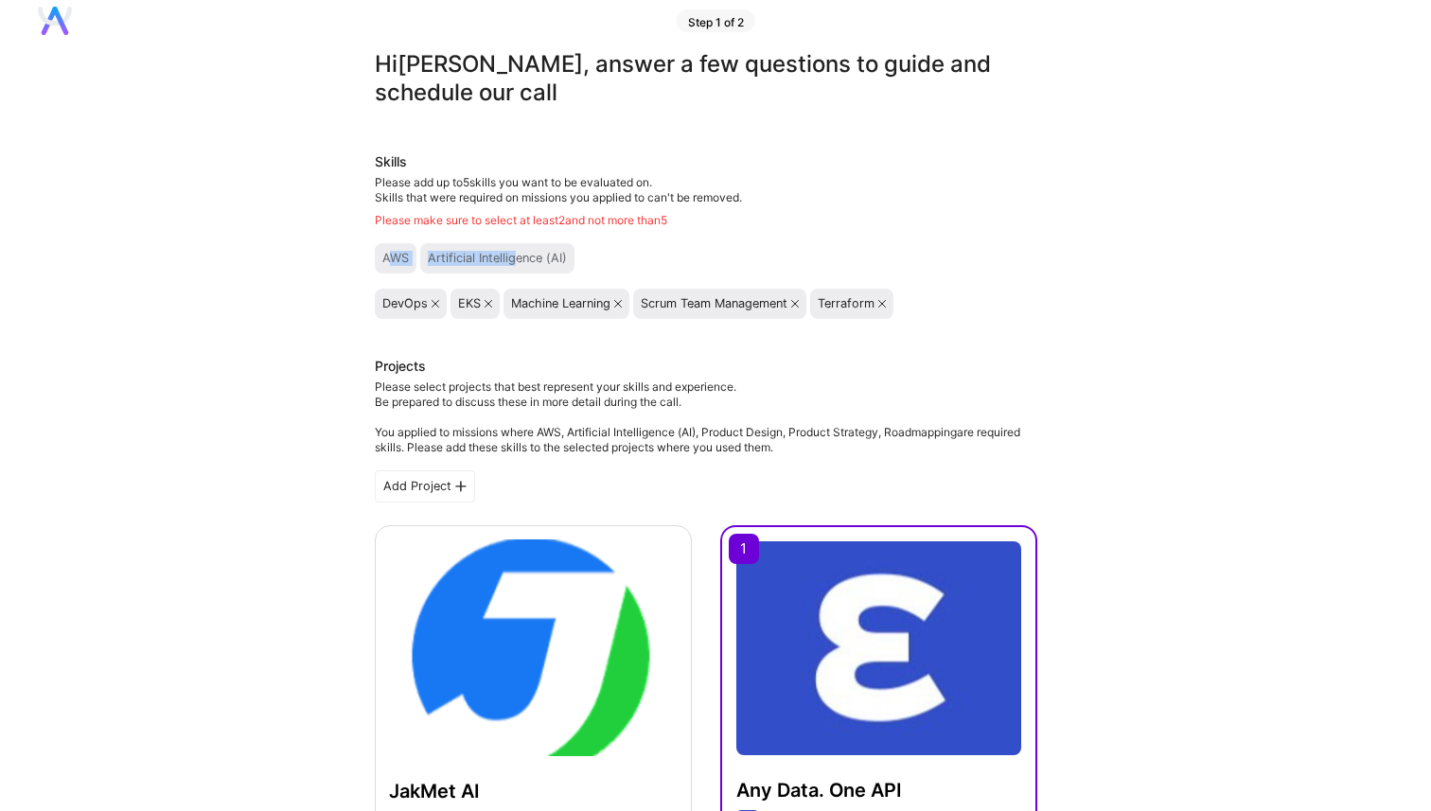
scroll to position [0, 0]
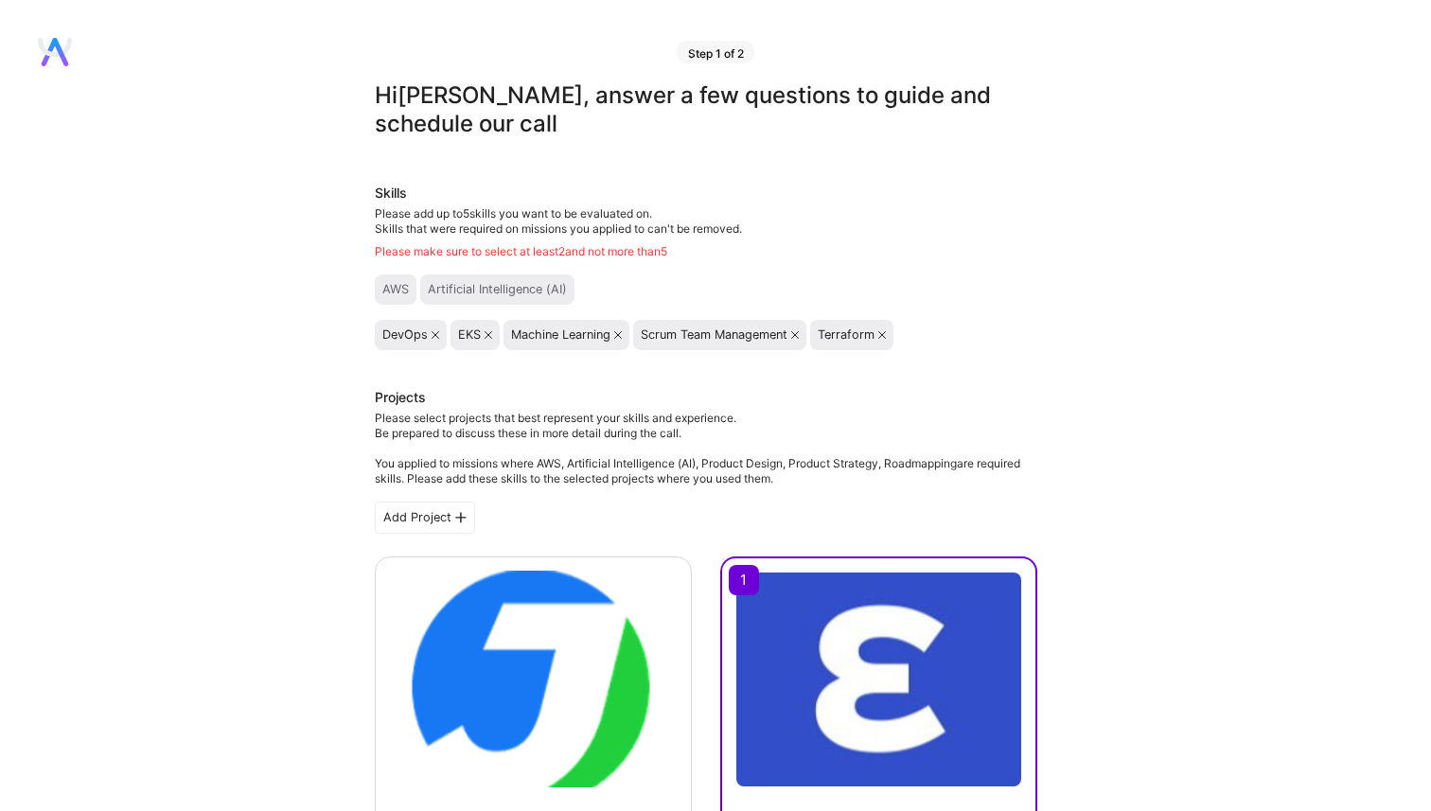
click at [558, 428] on div "Please select projects that best represent your skills and experience. Be prepa…" at bounding box center [706, 449] width 662 height 76
click at [487, 241] on div "Please add up to 5 skills you want to be evaluated on. Skills that were require…" at bounding box center [706, 232] width 662 height 53
click at [886, 334] on icon at bounding box center [882, 335] width 8 height 8
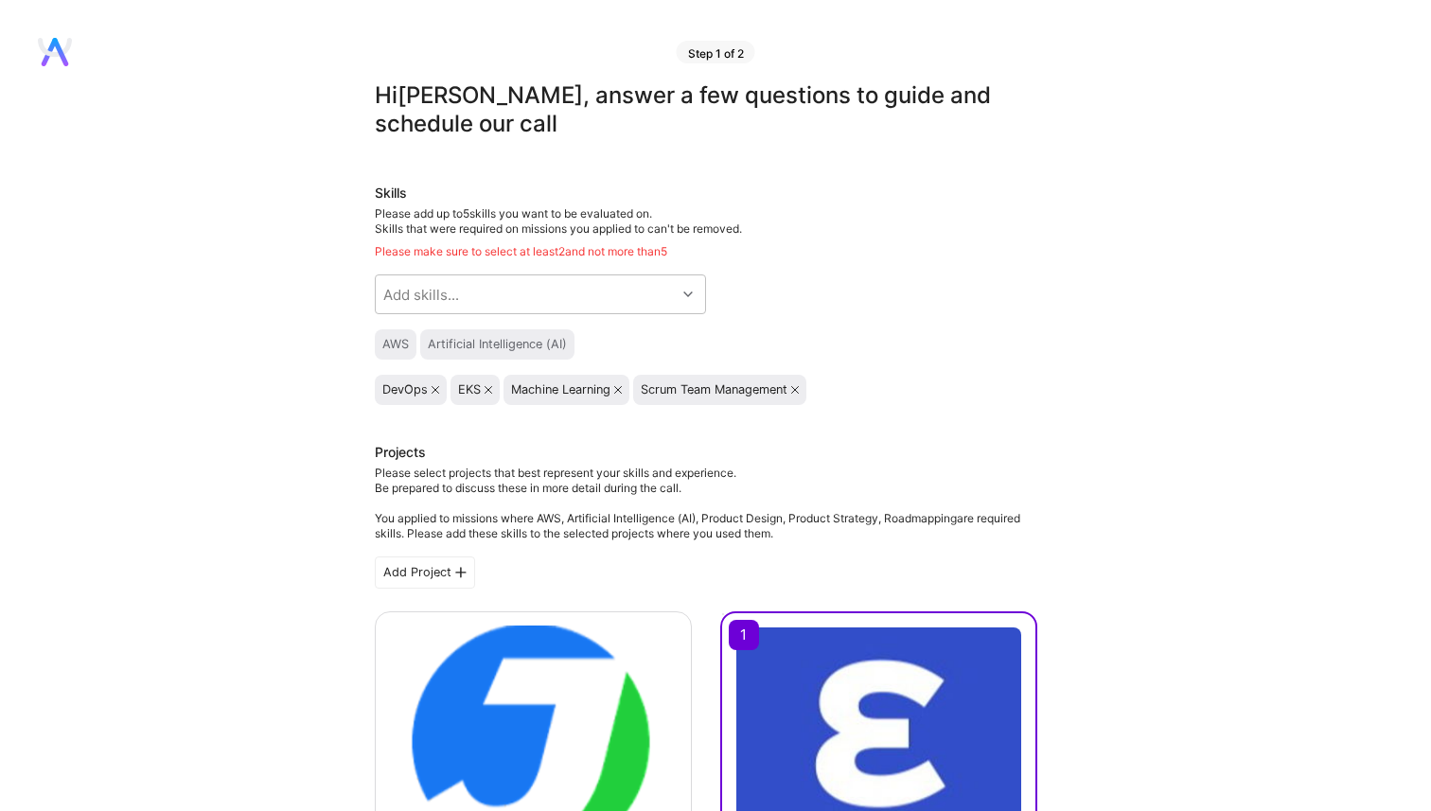
click at [619, 391] on icon at bounding box center [618, 390] width 8 height 8
click at [647, 298] on div "Add skills..." at bounding box center [526, 294] width 300 height 38
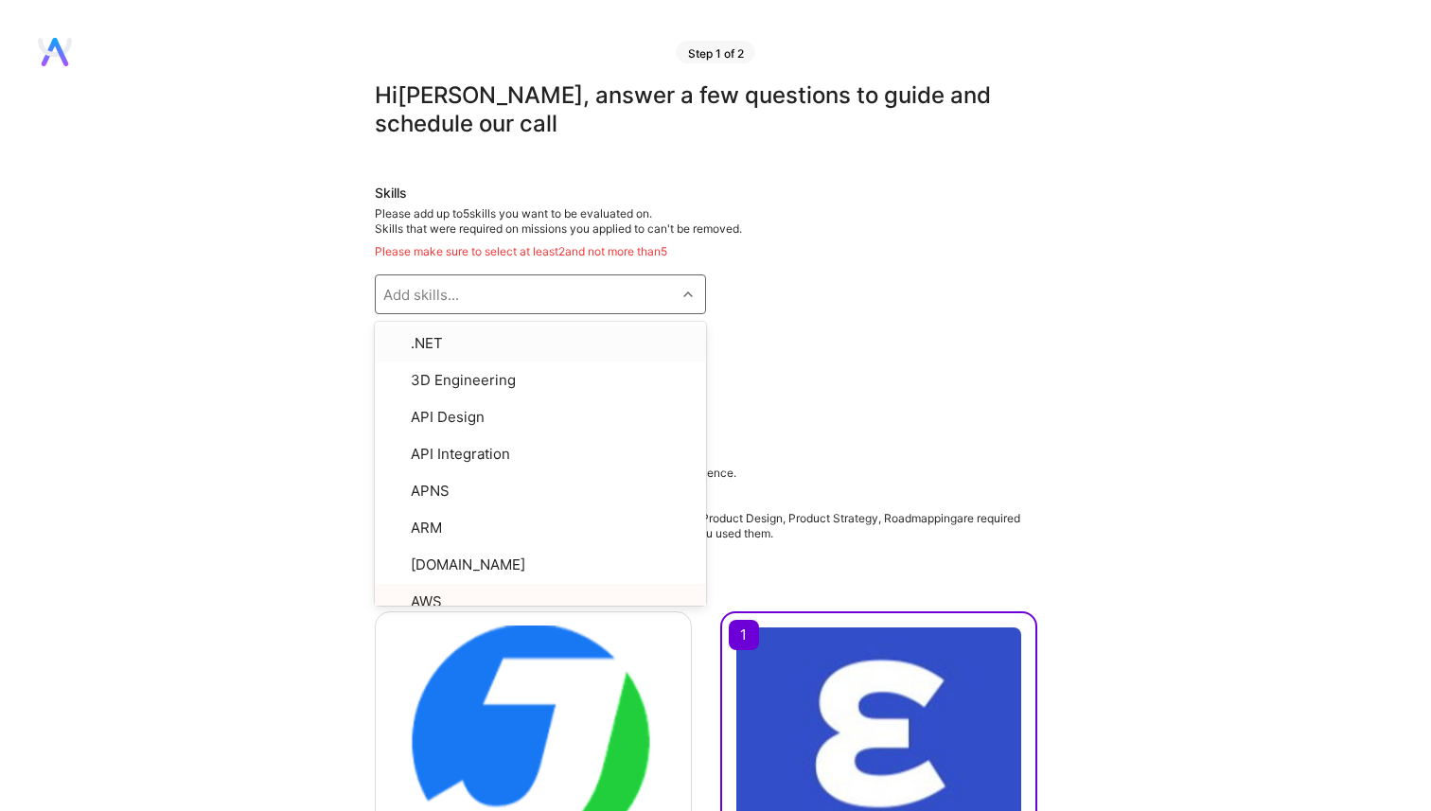
click at [820, 358] on div "AWS Artificial Intelligence (AI)" at bounding box center [706, 344] width 662 height 30
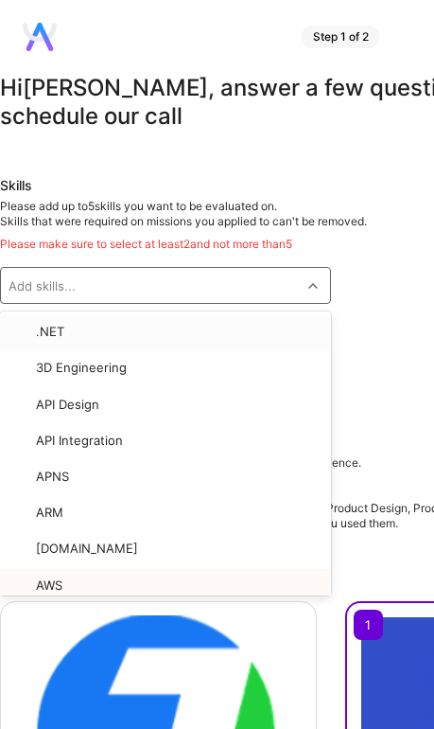
click at [255, 225] on span "Skills that were required on missions you applied to can't be removed." at bounding box center [183, 221] width 367 height 14
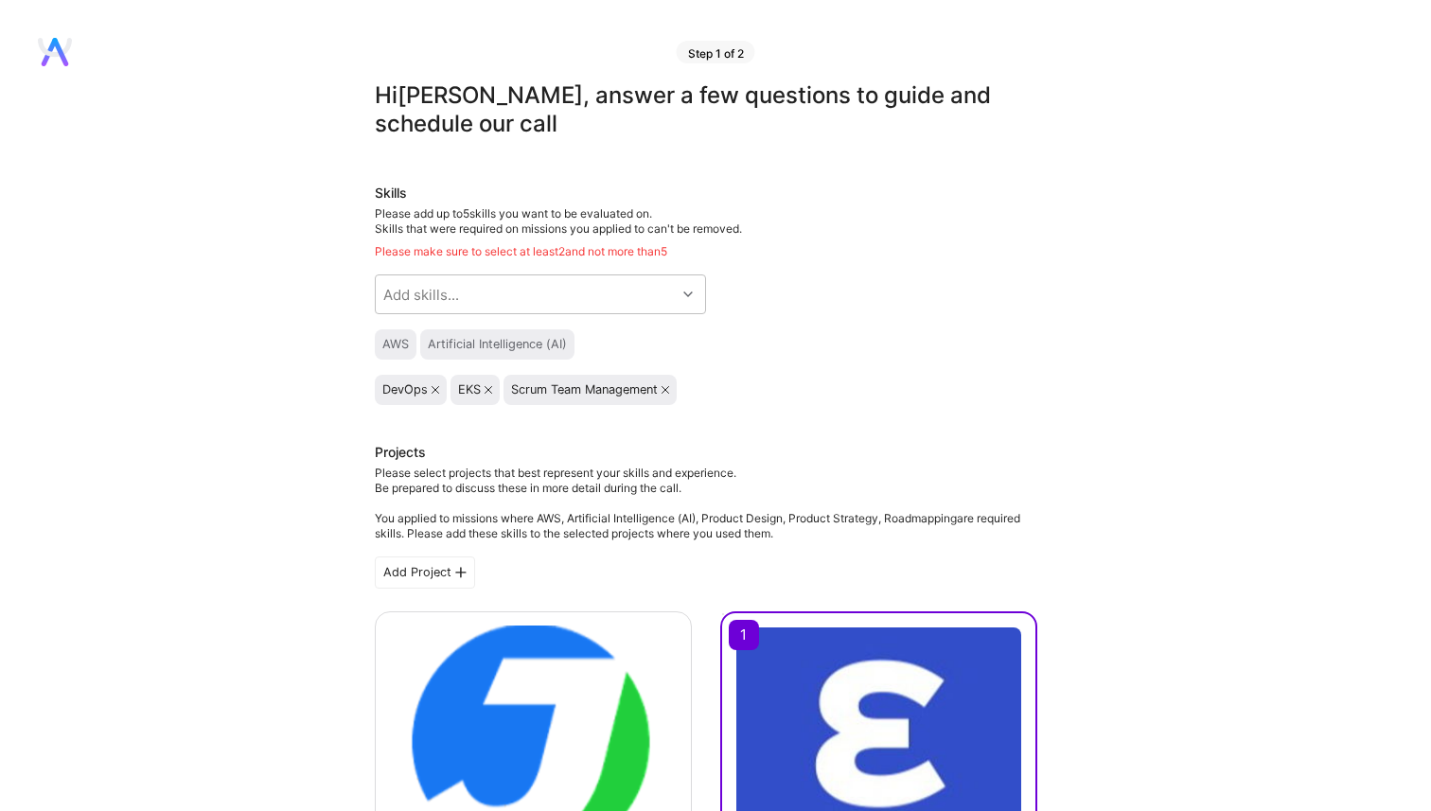
click at [495, 350] on div "Artificial Intelligence (AI)" at bounding box center [497, 344] width 139 height 15
click at [552, 294] on div "Add skills..." at bounding box center [526, 294] width 300 height 38
click at [976, 337] on div "AWS Artificial Intelligence (AI)" at bounding box center [706, 344] width 662 height 30
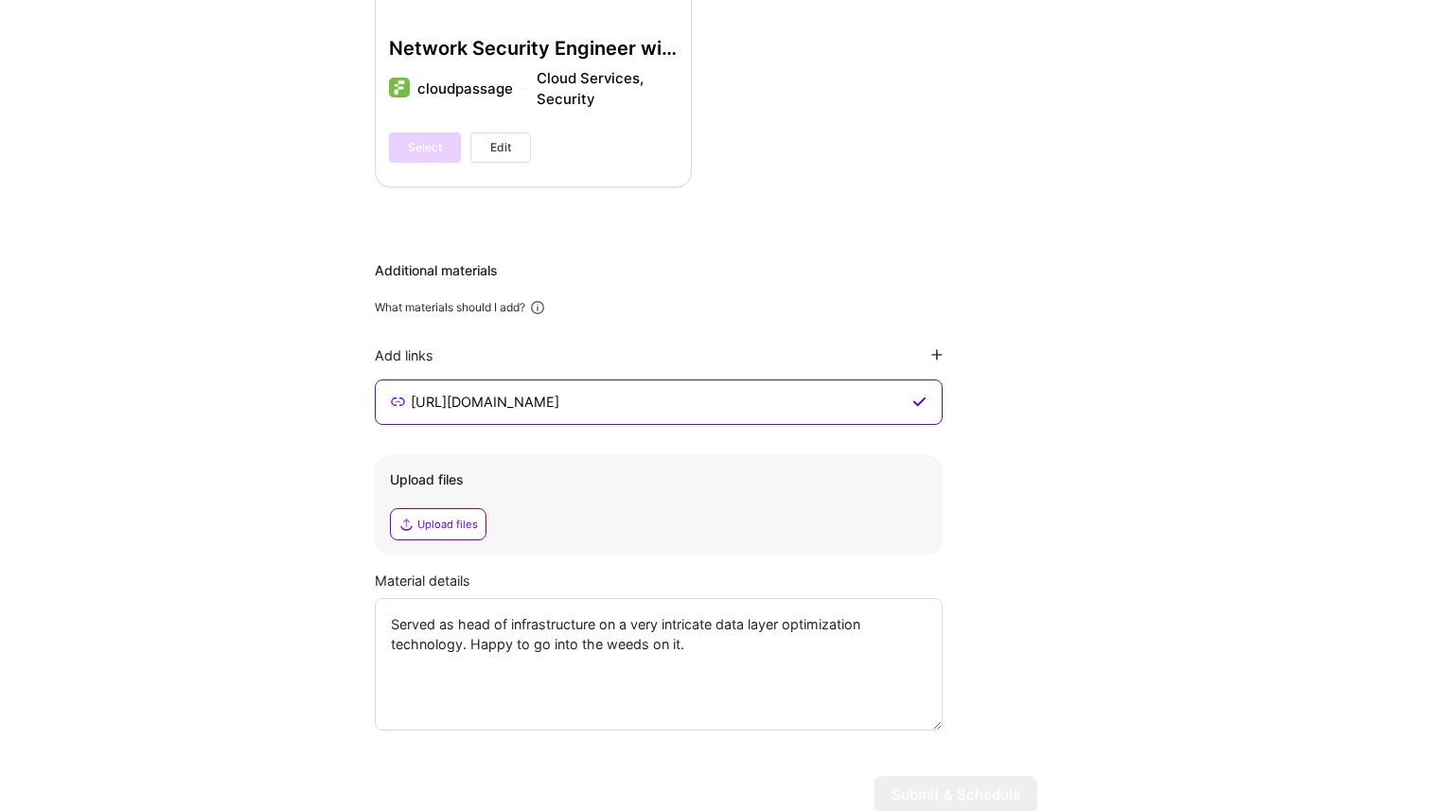
scroll to position [4797, 0]
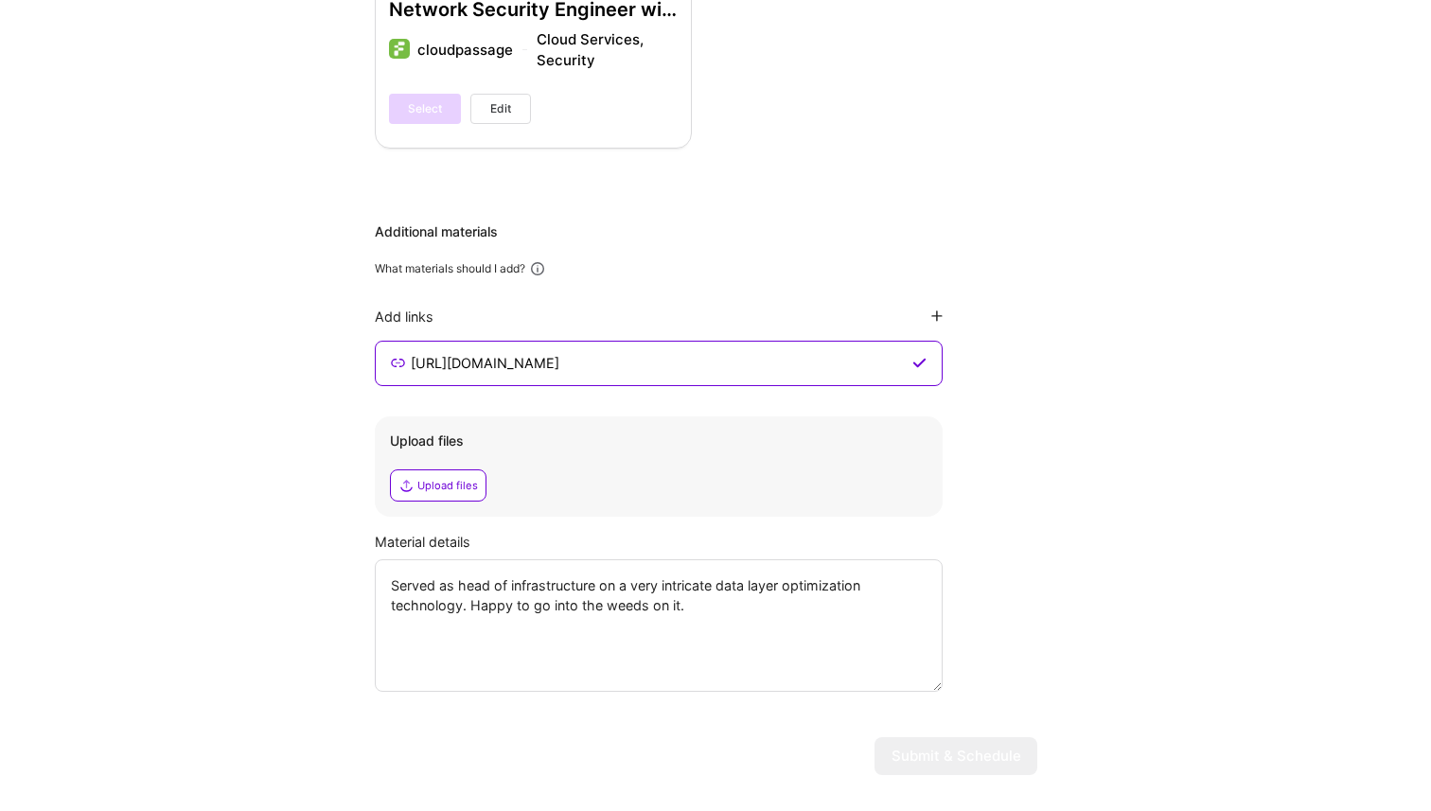
click at [448, 478] on div "Upload files" at bounding box center [447, 485] width 61 height 15
click at [890, 596] on textarea "Served as head of infrastructure on a very intricate data layer optimization te…" at bounding box center [659, 625] width 568 height 132
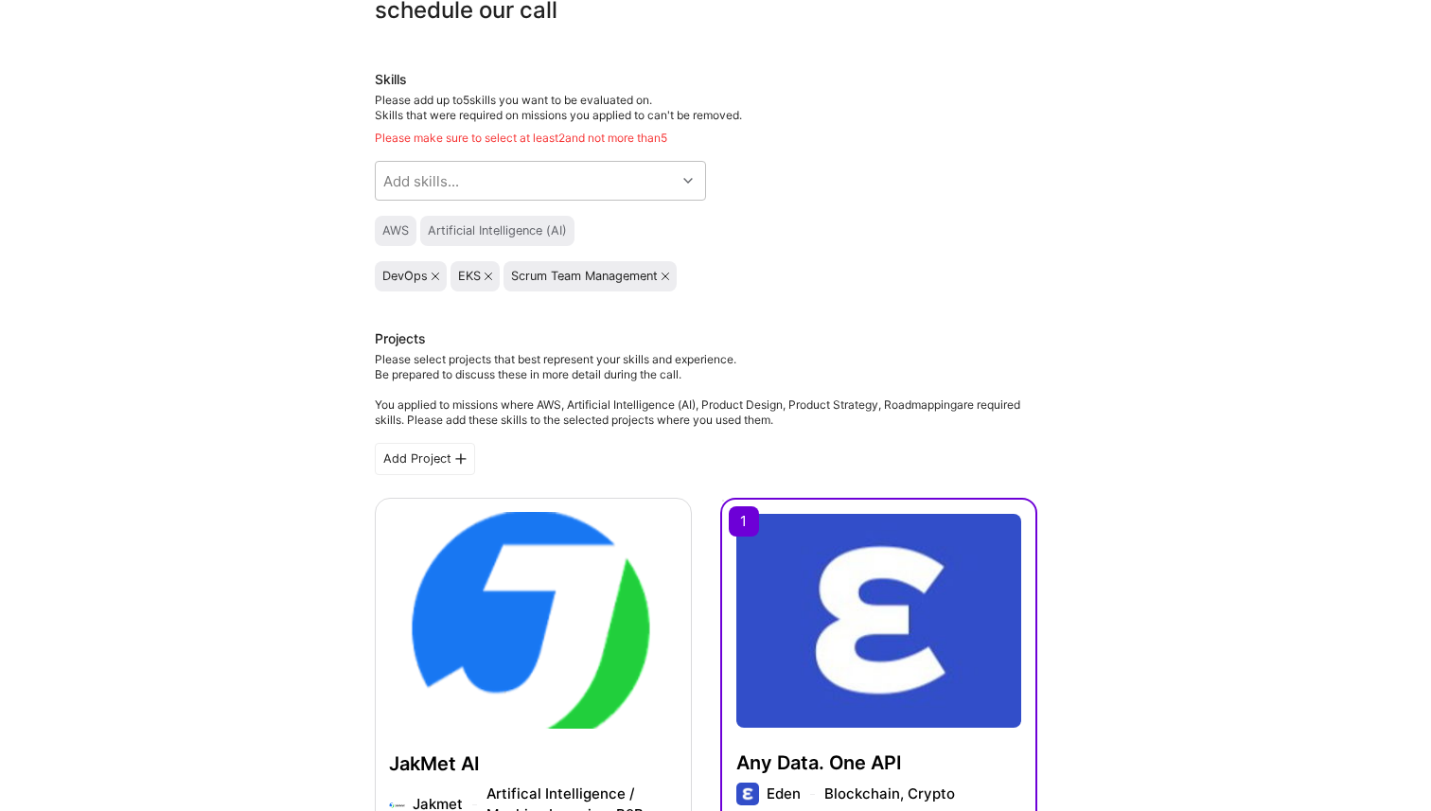
scroll to position [0, 0]
